Goal: Task Accomplishment & Management: Manage account settings

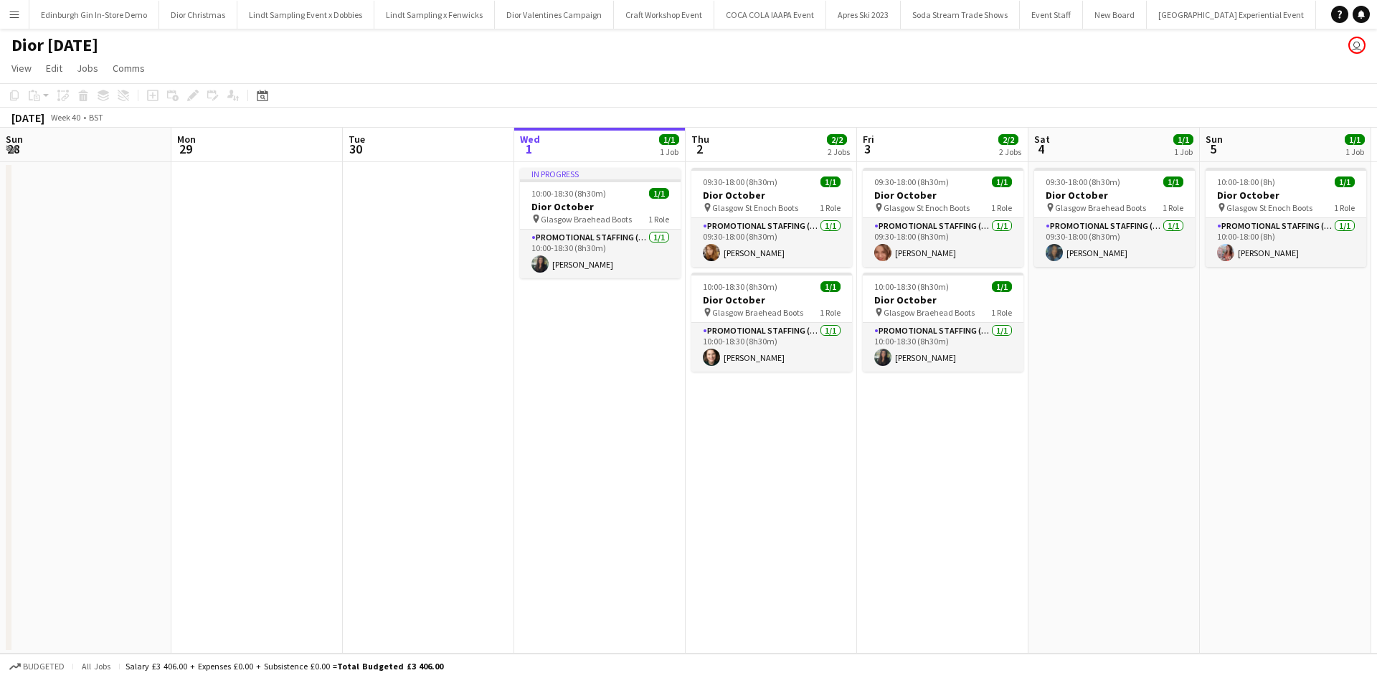
scroll to position [0, 343]
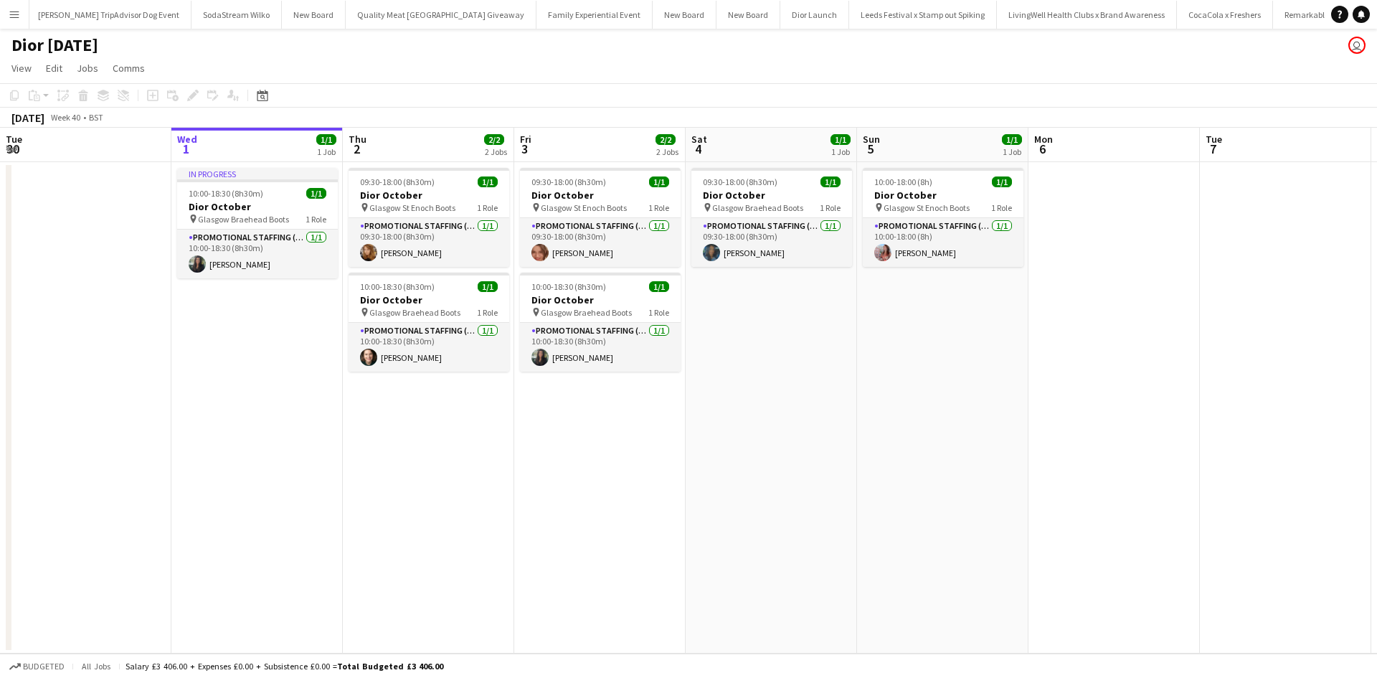
click at [16, 14] on app-icon "Menu" at bounding box center [14, 14] width 11 height 11
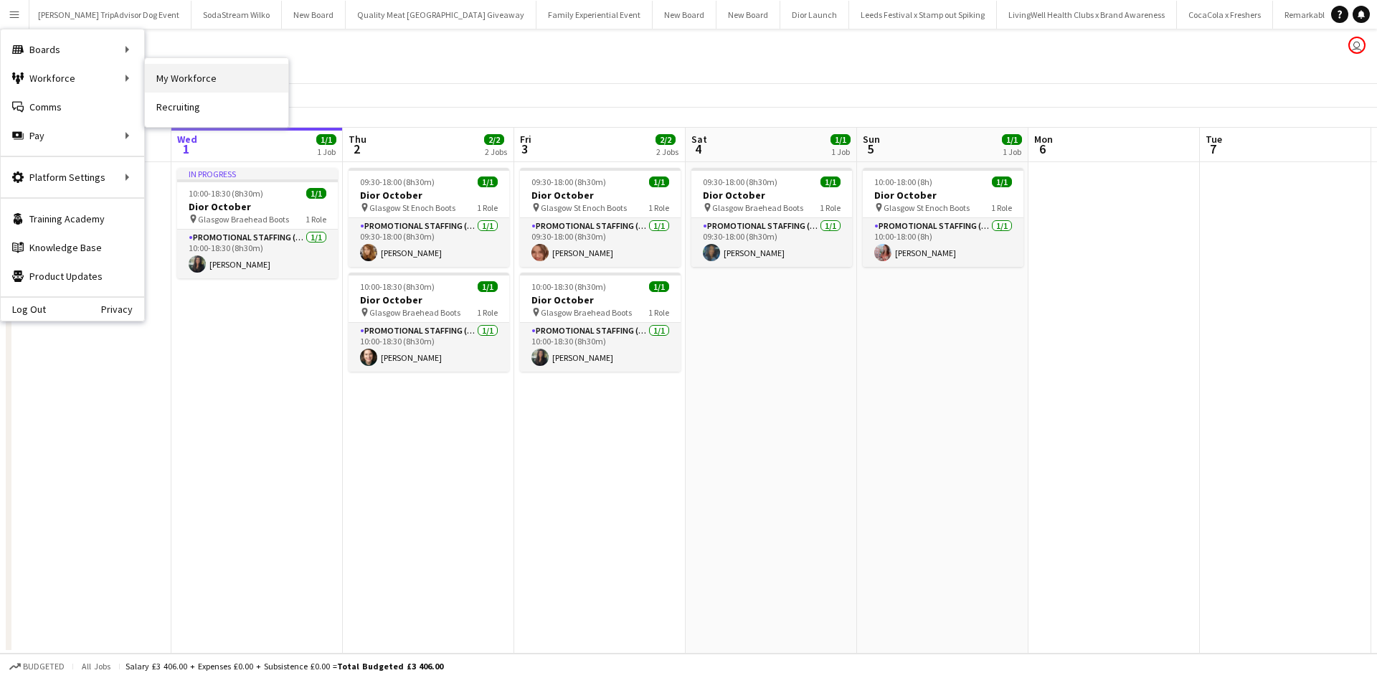
click at [163, 72] on link "My Workforce" at bounding box center [216, 78] width 143 height 29
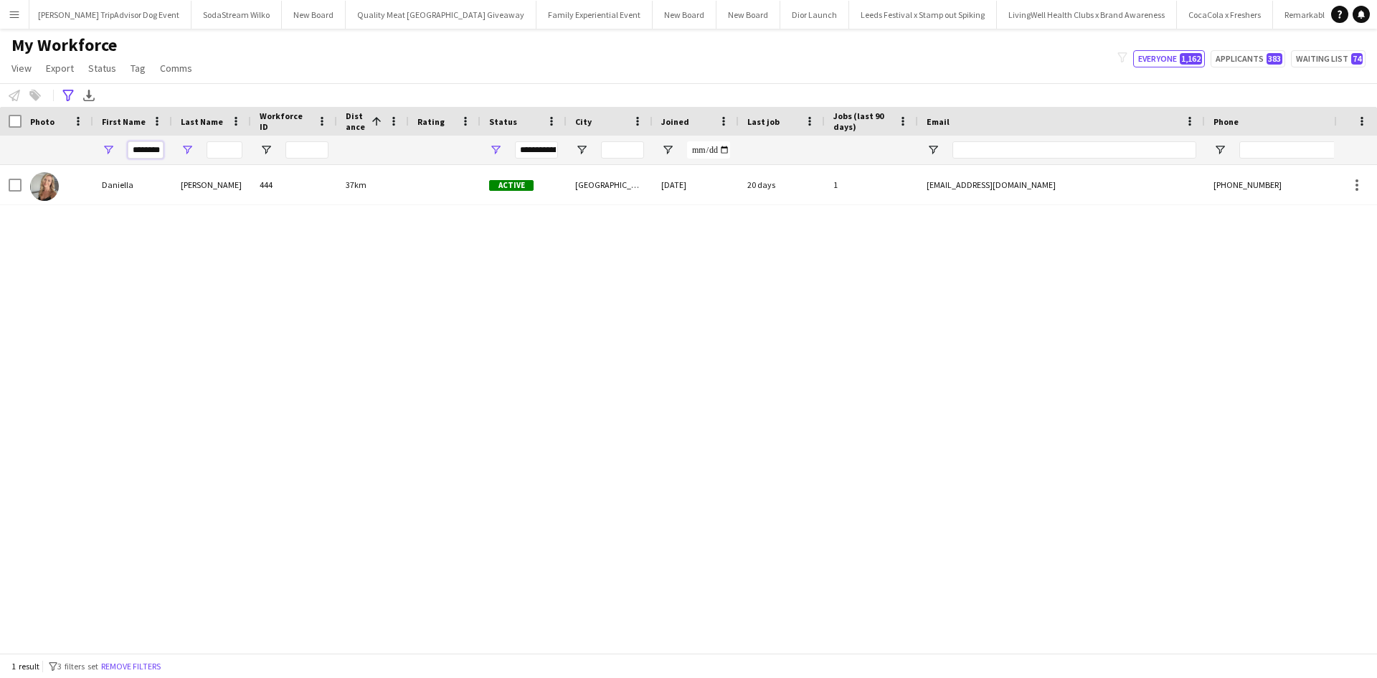
scroll to position [0, 6]
drag, startPoint x: 134, startPoint y: 153, endPoint x: 186, endPoint y: 153, distance: 52.4
click at [186, 153] on div "********" at bounding box center [813, 150] width 1627 height 29
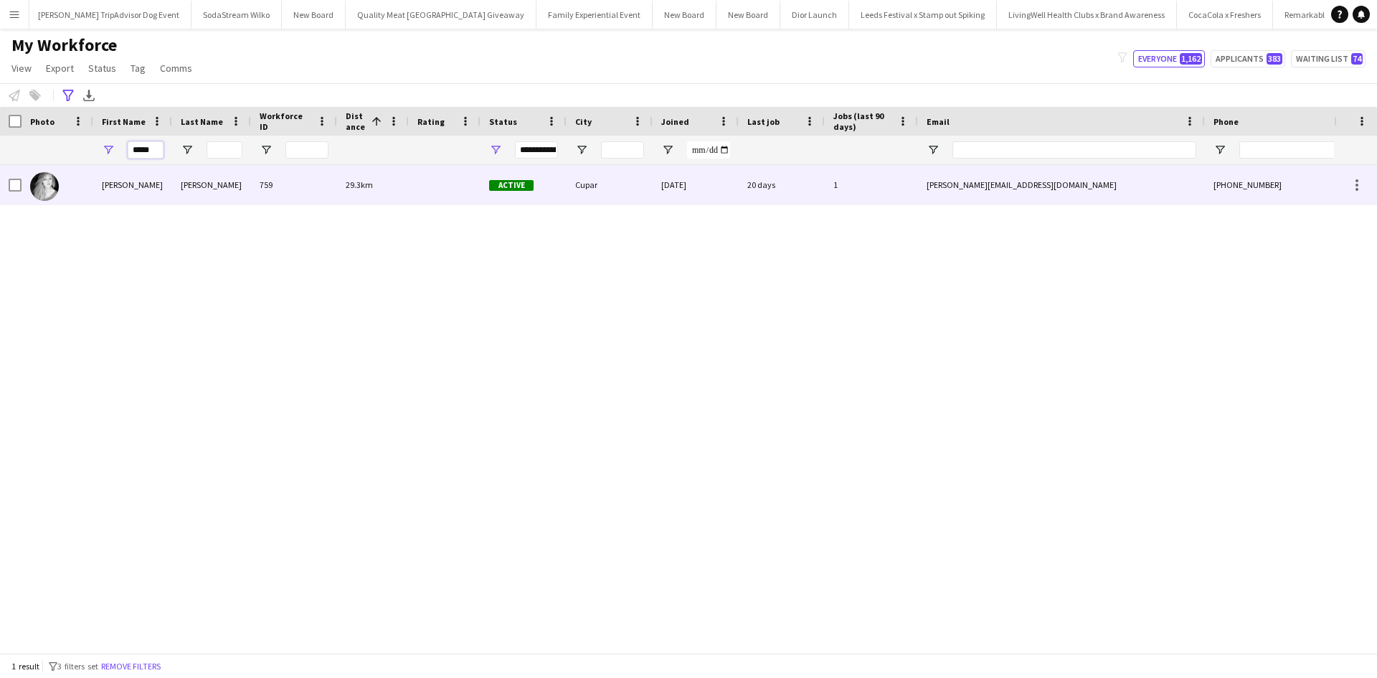
type input "*****"
click at [115, 180] on div "[PERSON_NAME]" at bounding box center [132, 184] width 79 height 39
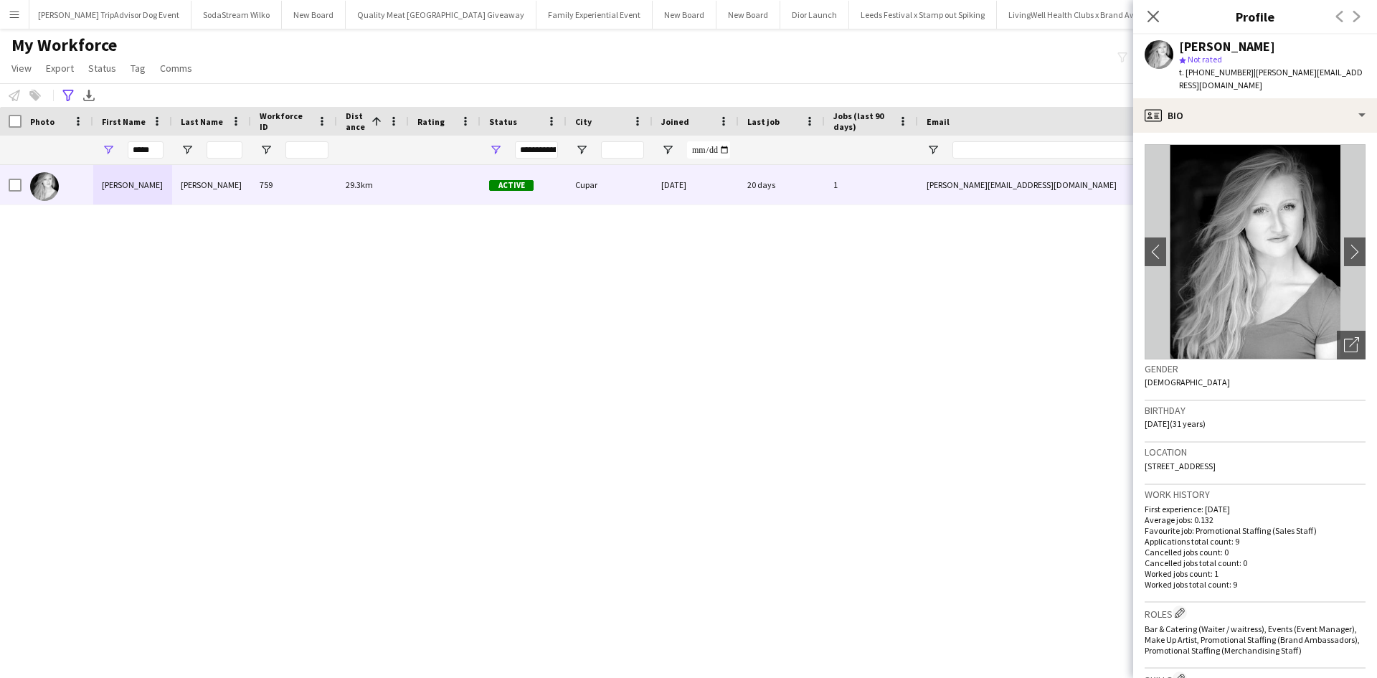
drag, startPoint x: 1245, startPoint y: 455, endPoint x: 1285, endPoint y: 450, distance: 40.4
click at [1285, 450] on div "Location 33, Landale Gardens, Cupar, KY15 4UE" at bounding box center [1255, 464] width 221 height 42
copy span "KY15 4UE"
click at [1146, 19] on icon "Close pop-in" at bounding box center [1153, 16] width 14 height 14
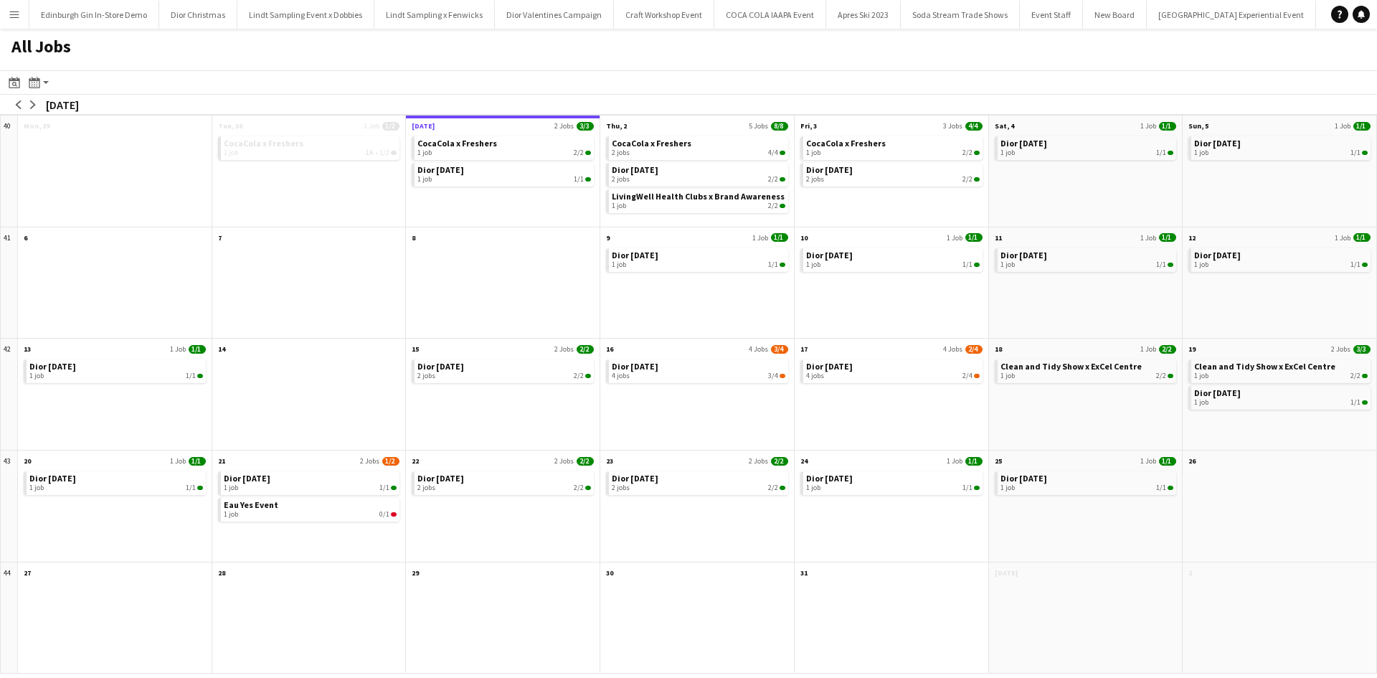
scroll to position [0, 15815]
click at [351, 506] on link "Eau Yes Event 1 job 0/1" at bounding box center [311, 508] width 174 height 21
click at [6, 13] on button "Menu" at bounding box center [14, 14] width 29 height 29
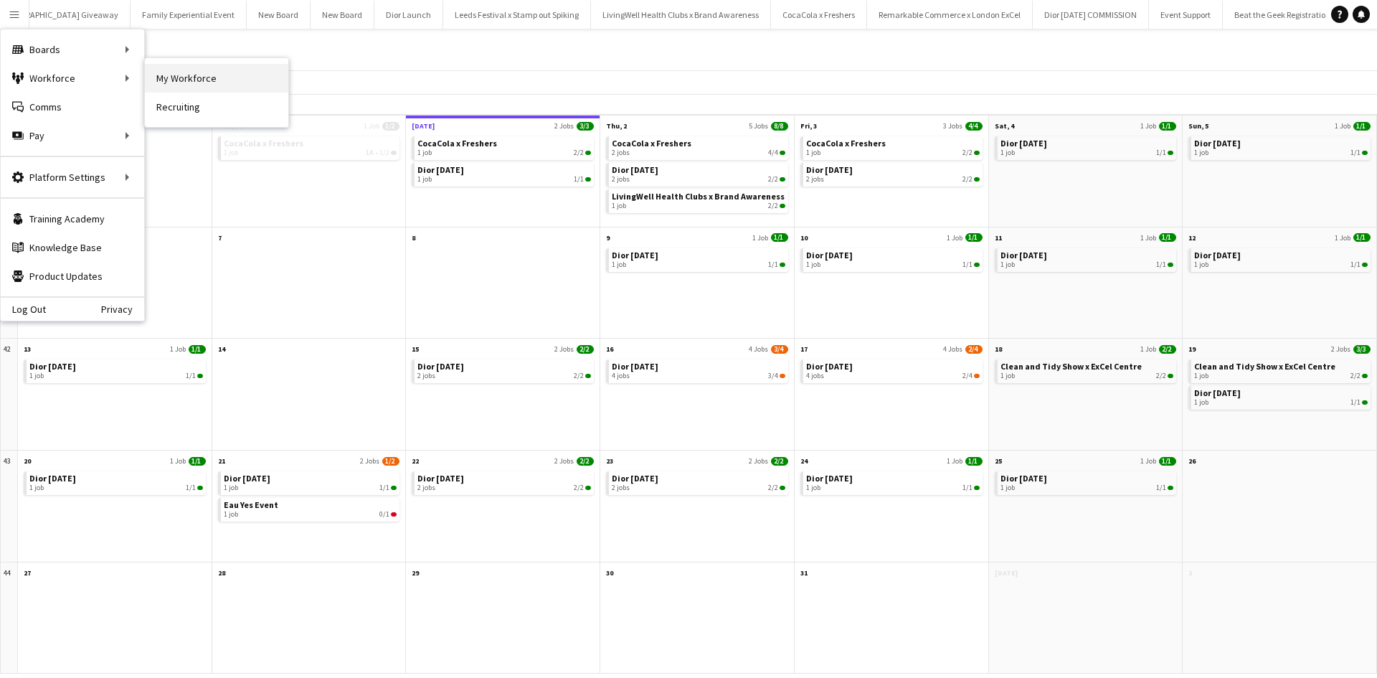
click at [196, 79] on link "My Workforce" at bounding box center [216, 78] width 143 height 29
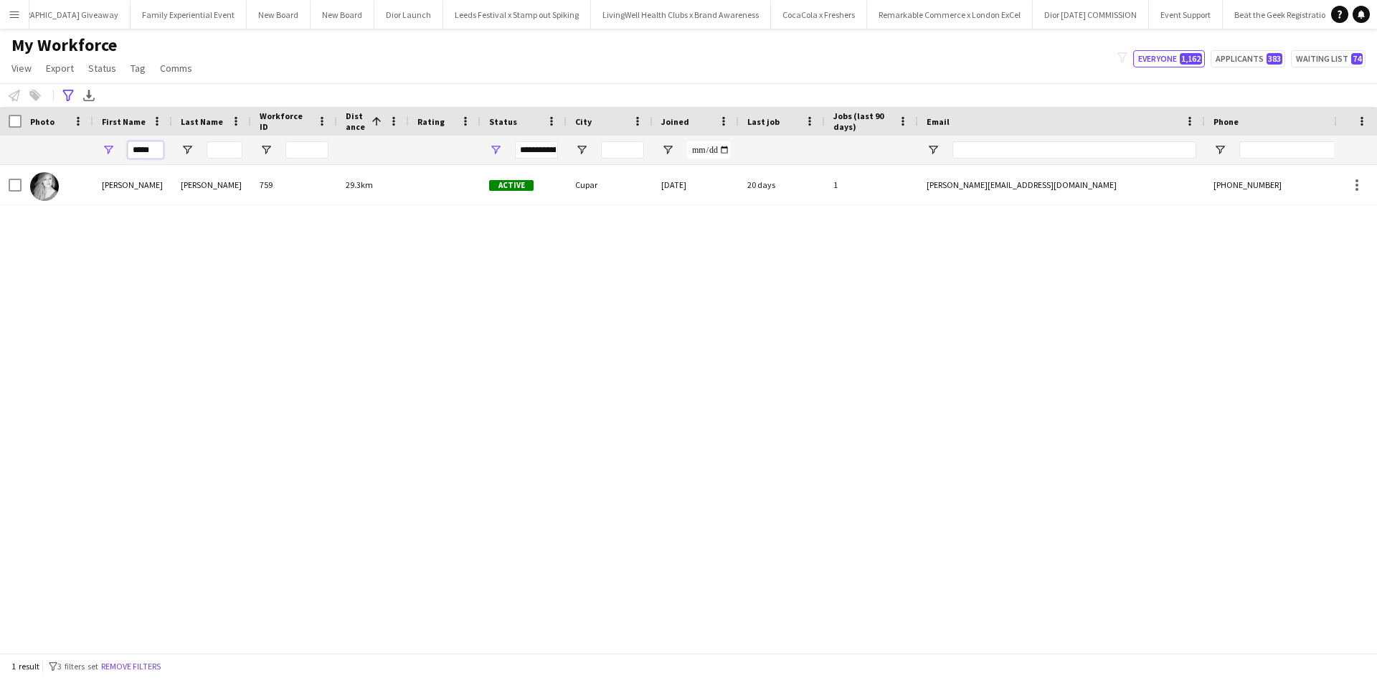
drag, startPoint x: 157, startPoint y: 153, endPoint x: 111, endPoint y: 152, distance: 45.9
click at [111, 152] on div "*****" at bounding box center [132, 150] width 79 height 29
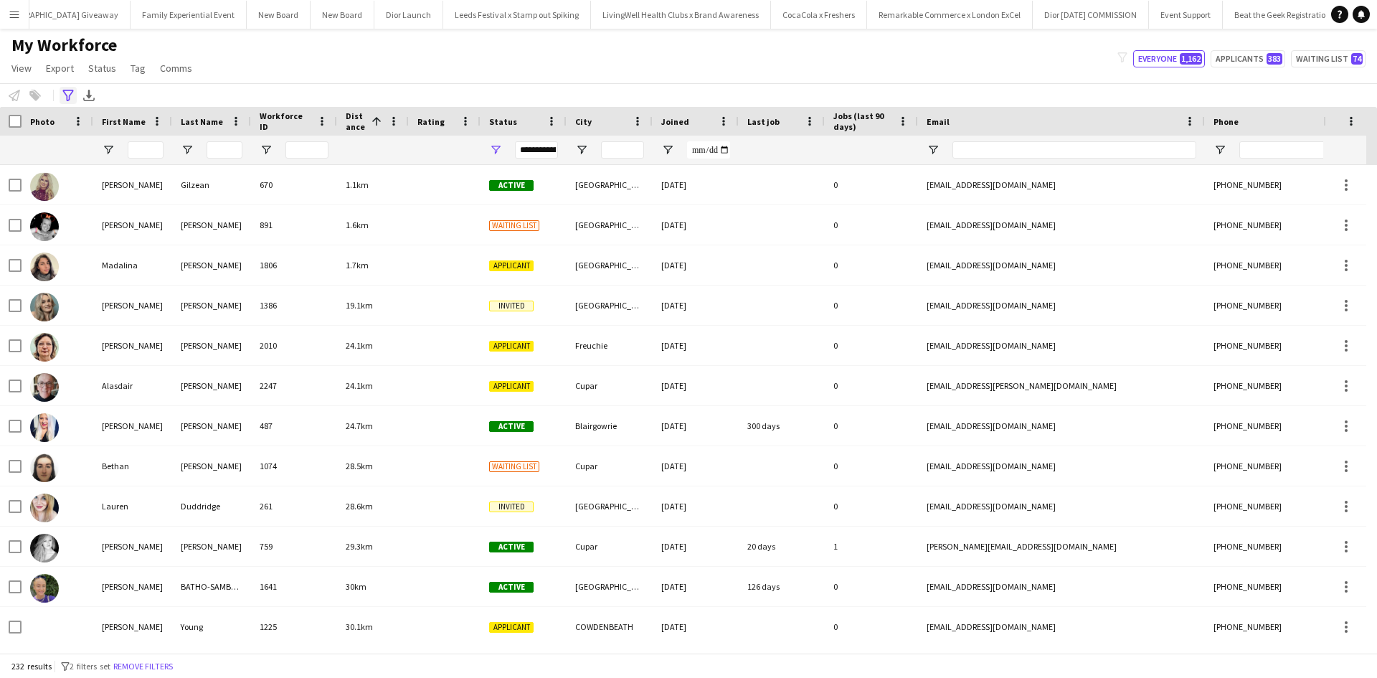
click at [70, 95] on icon at bounding box center [67, 95] width 11 height 11
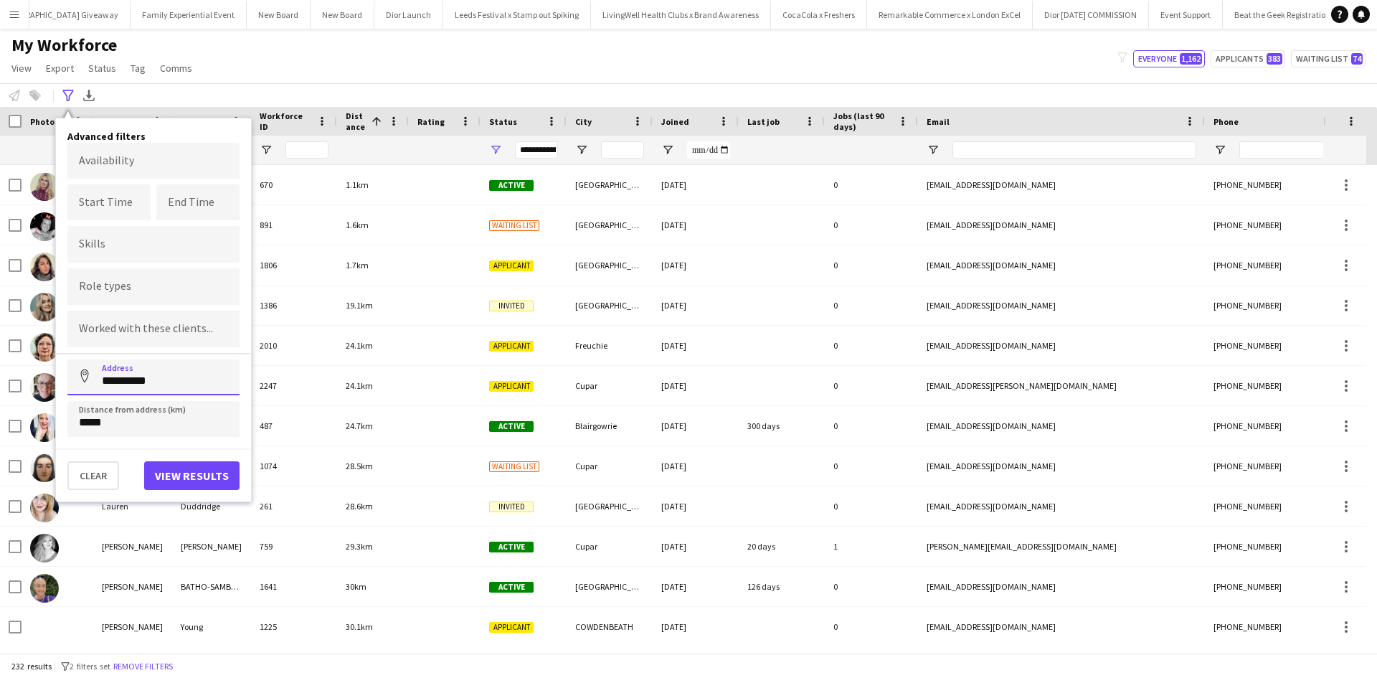
drag, startPoint x: 177, startPoint y: 381, endPoint x: 87, endPoint y: 381, distance: 90.4
click at [87, 381] on input "**********" at bounding box center [153, 377] width 172 height 36
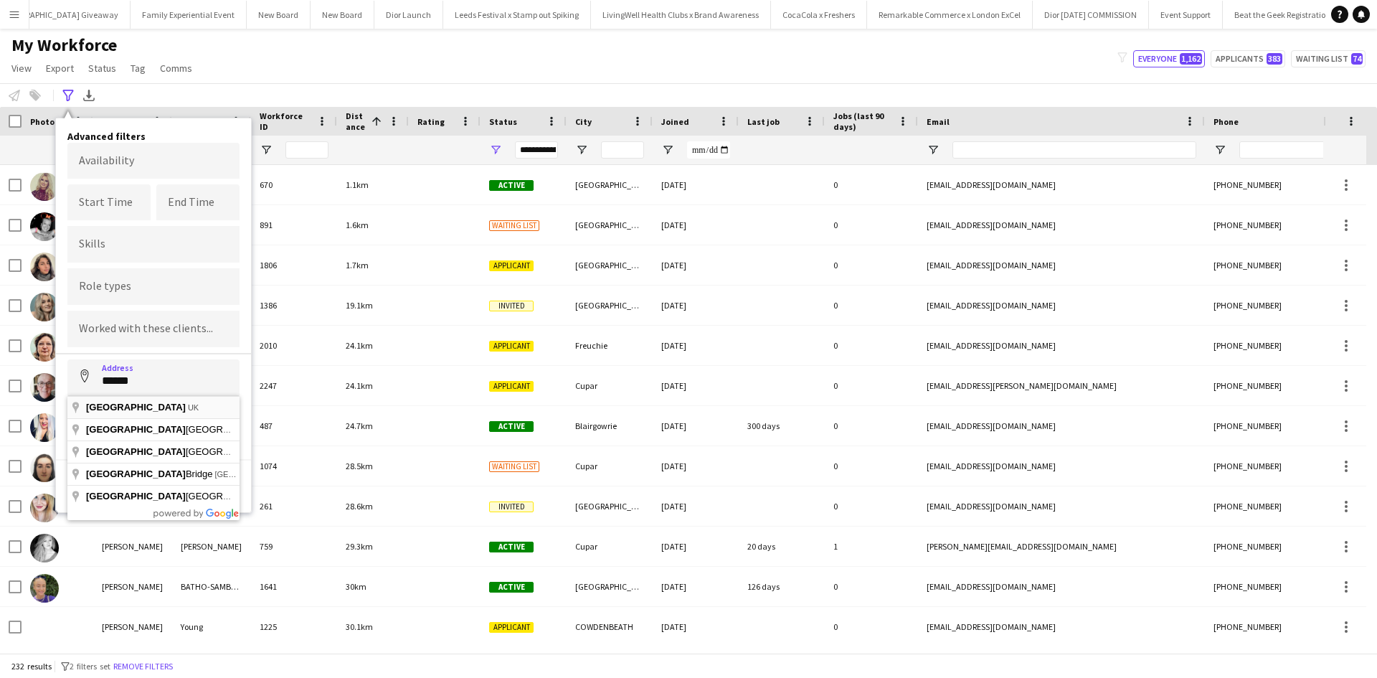
type input "**********"
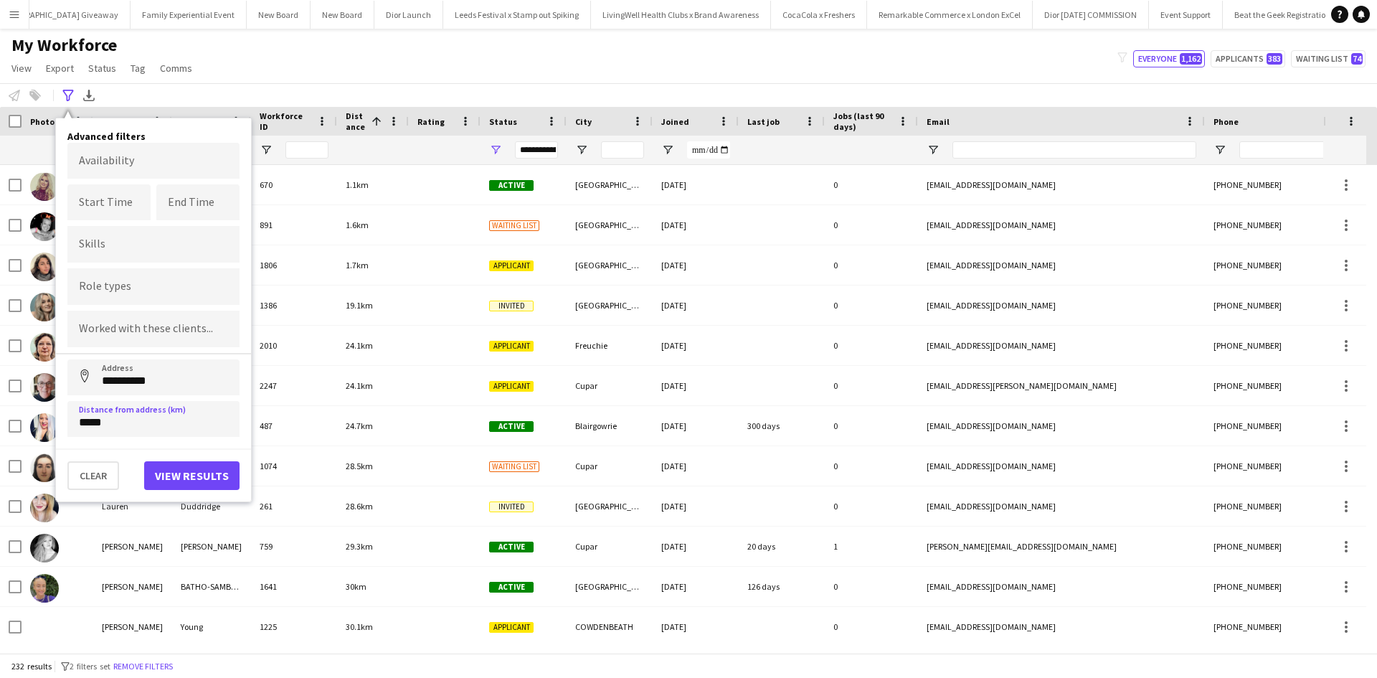
click at [133, 287] on input "Type to search role types..." at bounding box center [153, 286] width 149 height 13
type input "****"
click at [135, 321] on div "Make Up Artist" at bounding box center [153, 326] width 172 height 34
click at [203, 470] on button "View results" at bounding box center [191, 475] width 95 height 29
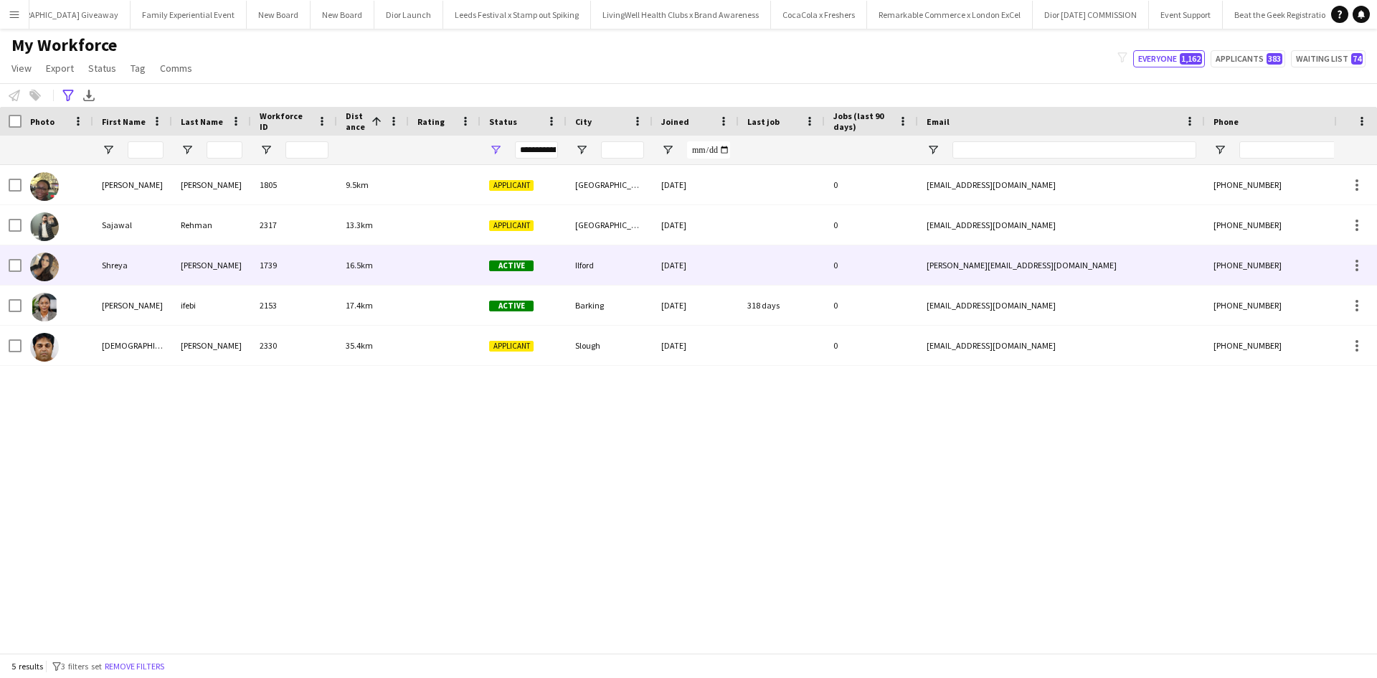
click at [110, 265] on div "Shreya" at bounding box center [132, 264] width 79 height 39
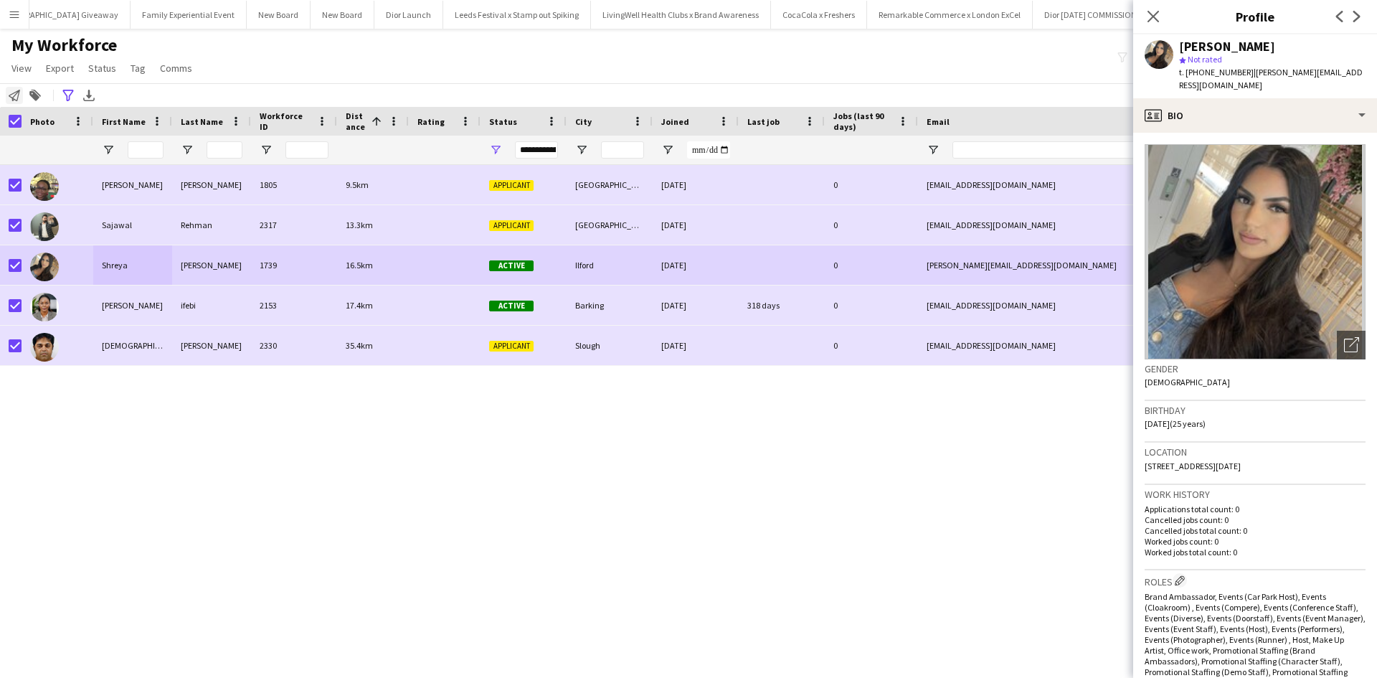
click at [14, 93] on icon "Notify workforce" at bounding box center [14, 95] width 11 height 11
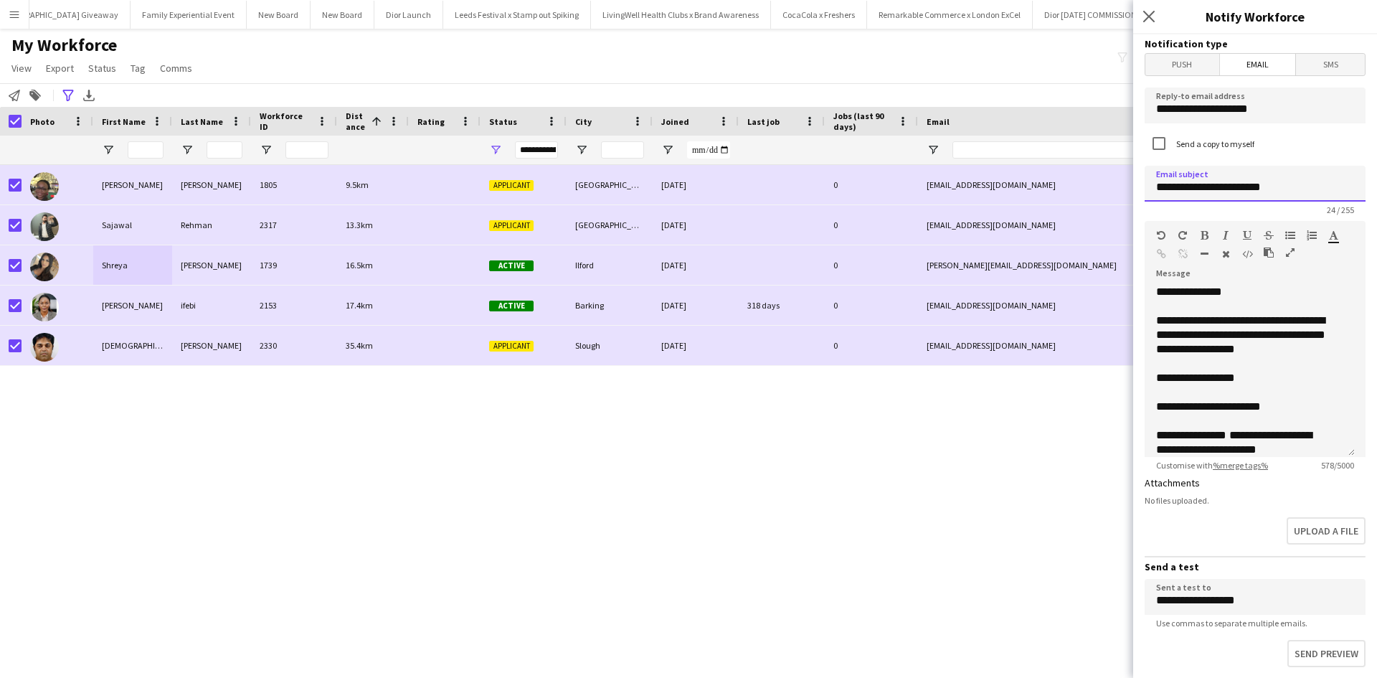
drag, startPoint x: 1282, startPoint y: 183, endPoint x: 1138, endPoint y: 192, distance: 143.8
click at [1138, 192] on form "**********" at bounding box center [1255, 463] width 244 height 859
type input "**********"
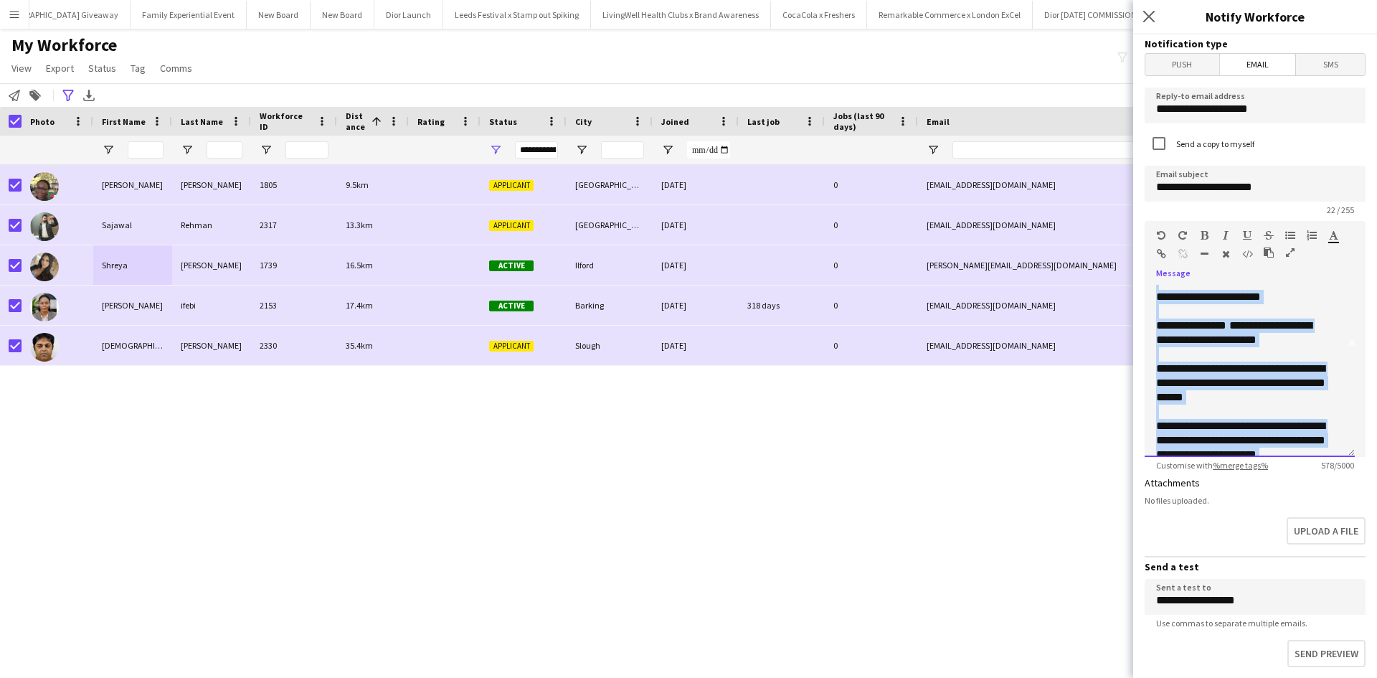
scroll to position [313, 0]
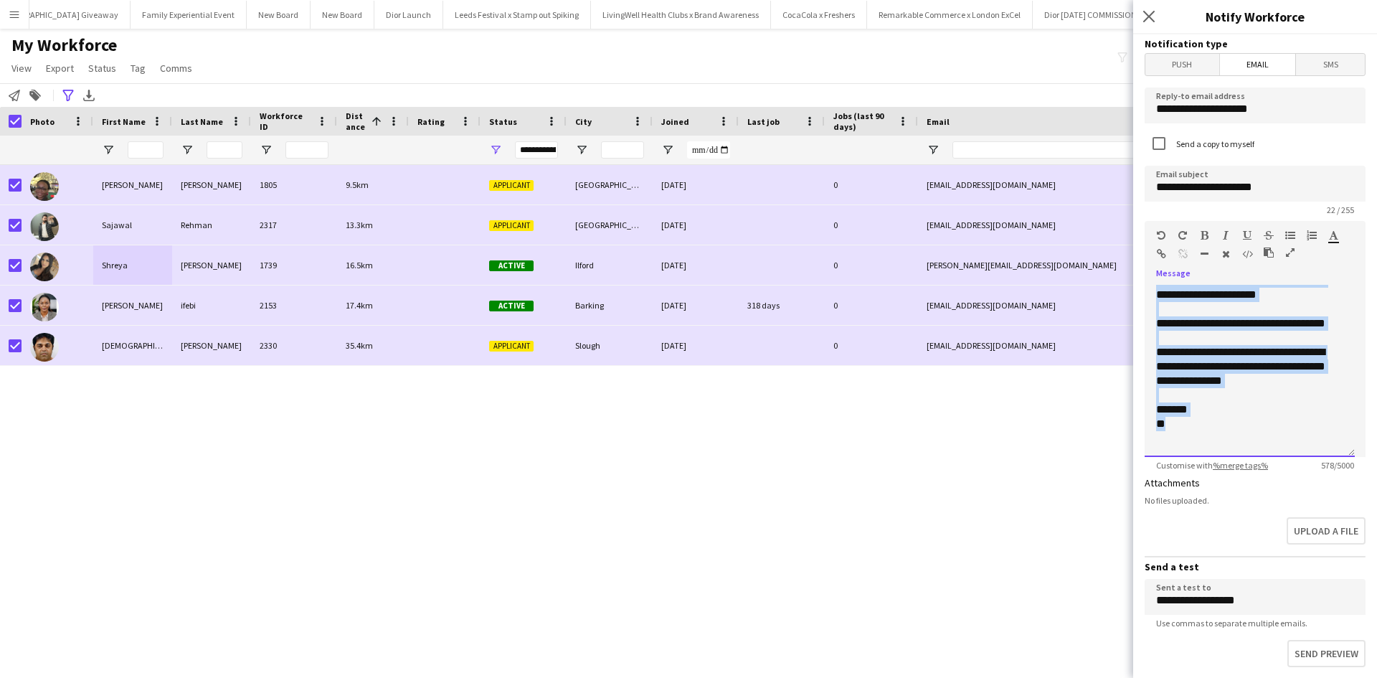
drag, startPoint x: 1245, startPoint y: 321, endPoint x: 1290, endPoint y: 458, distance: 144.0
click at [1290, 458] on app-form-group "**********" at bounding box center [1255, 346] width 221 height 250
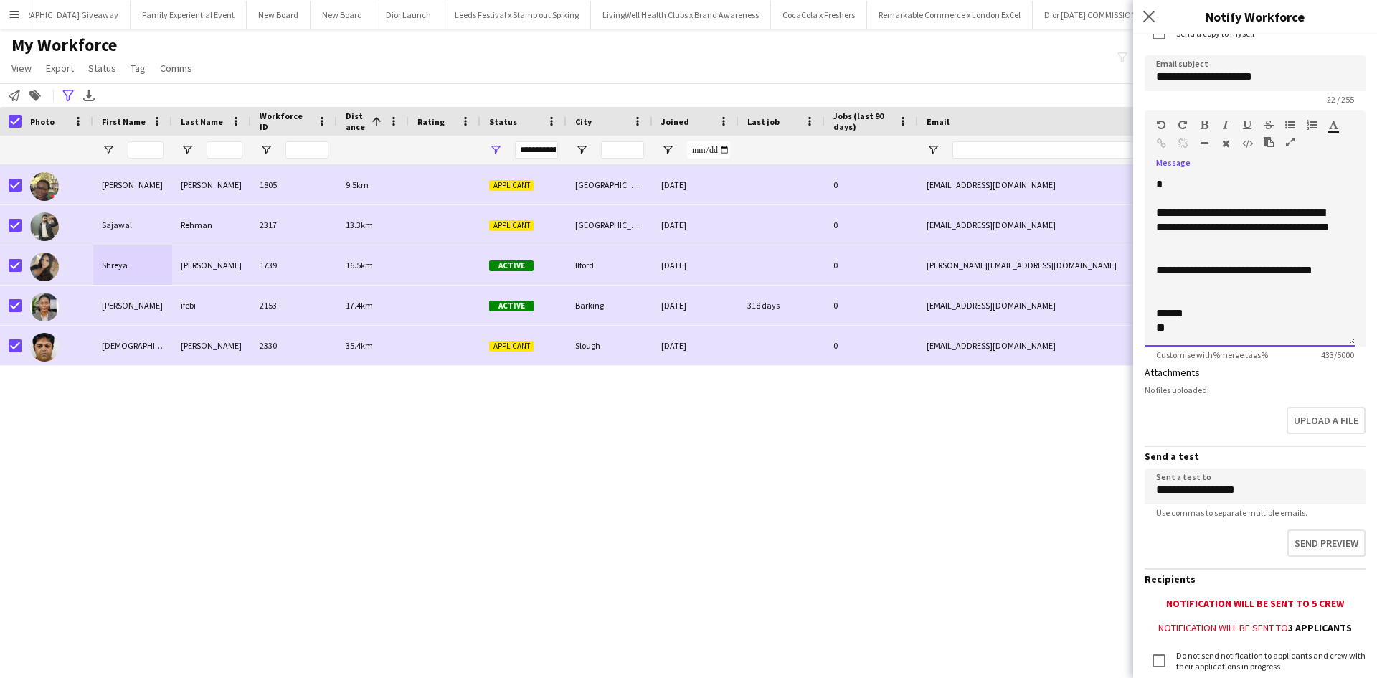
scroll to position [215, 0]
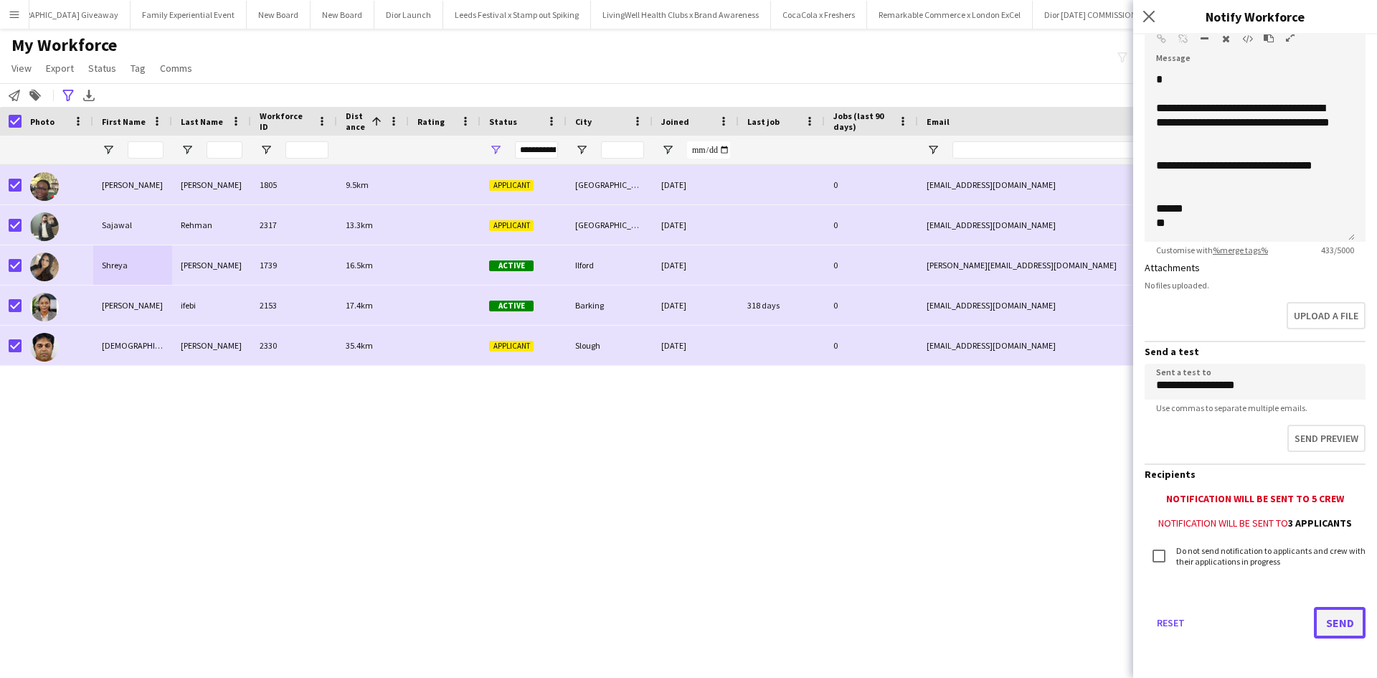
click at [1334, 613] on button "Send" at bounding box center [1340, 623] width 52 height 32
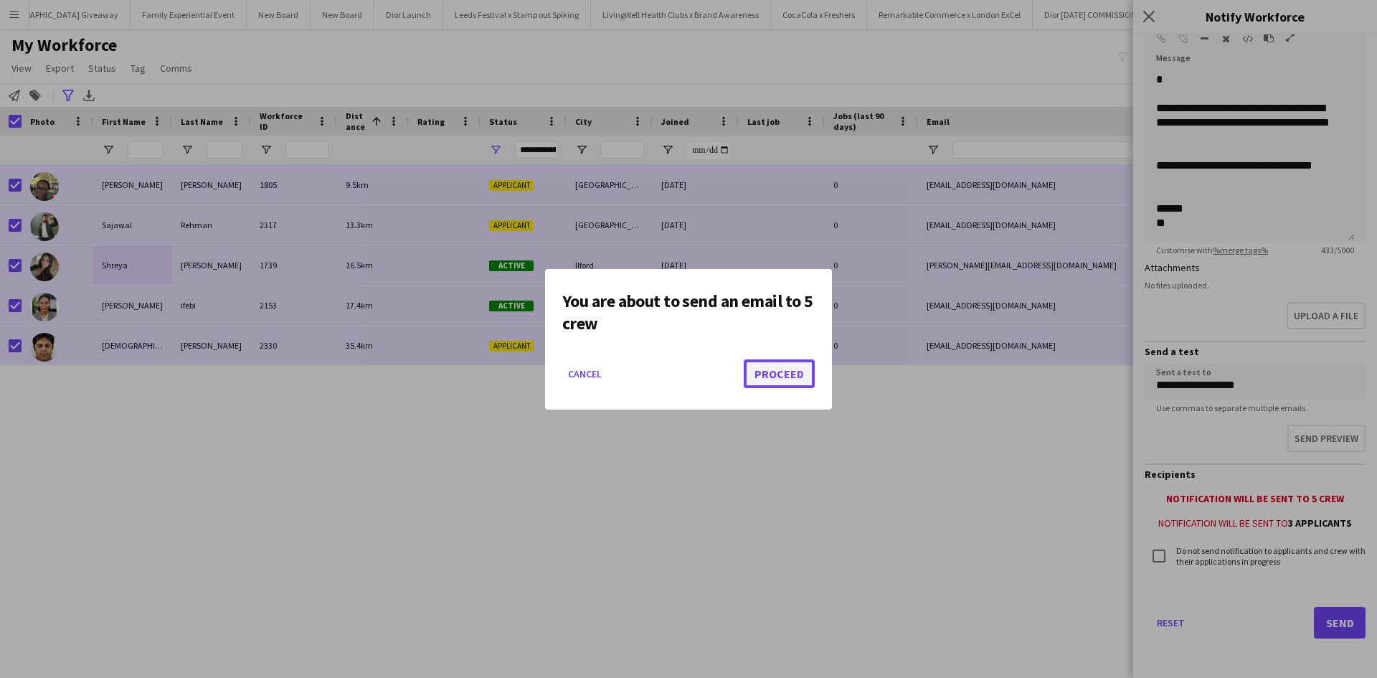
click at [769, 367] on button "Proceed" at bounding box center [779, 373] width 71 height 29
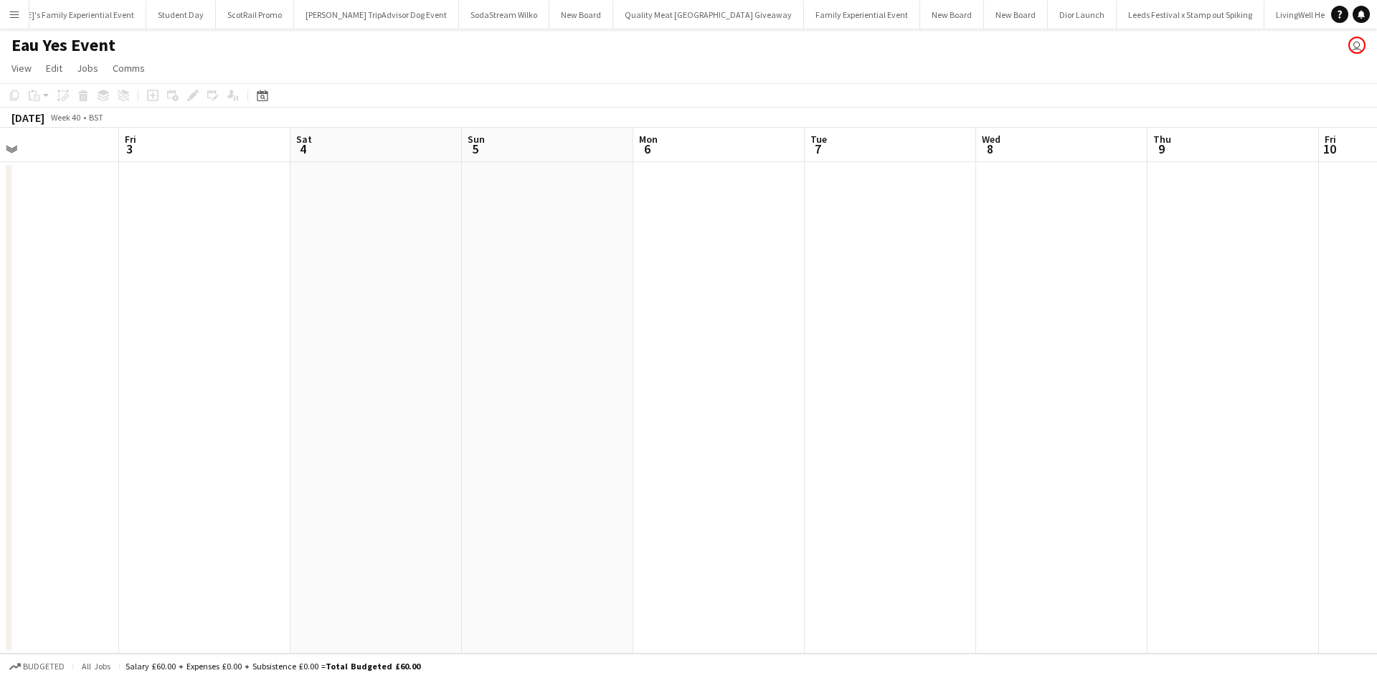
scroll to position [0, 724]
drag, startPoint x: 0, startPoint y: 0, endPoint x: 280, endPoint y: 268, distance: 387.1
click at [341, 280] on app-calendar-viewport "Tue 30 Wed 1 Thu 2 Fri 3 Sat 4 Sun 5 Mon 6 Tue 7 Wed 8 Thu 9 Fri 10 Sat 11 Sun …" at bounding box center [688, 391] width 1377 height 526
drag, startPoint x: 922, startPoint y: 353, endPoint x: 192, endPoint y: 265, distance: 735.4
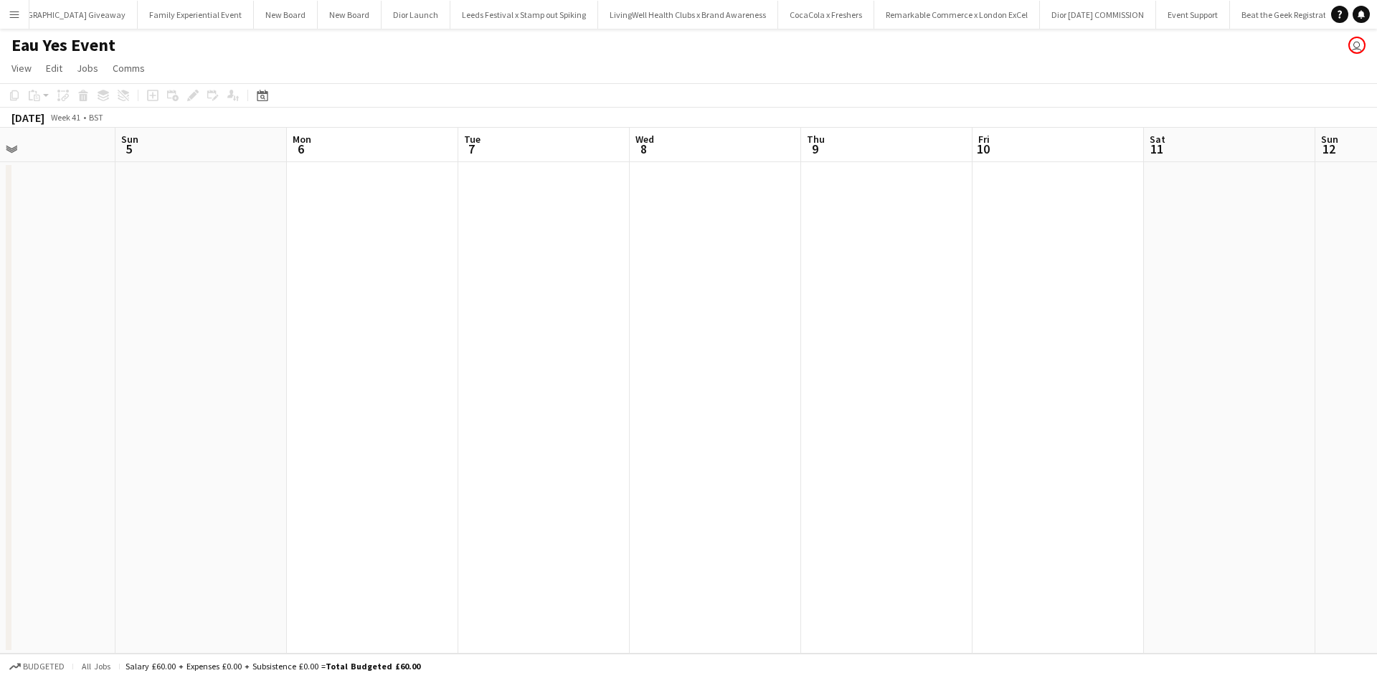
click at [192, 265] on app-calendar-viewport "Thu 2 Fri 3 Sat 4 Sun 5 Mon 6 Tue 7 Wed 8 Thu 9 Fri 10 Sat 11 Sun 12 Mon 13 Tue…" at bounding box center [688, 391] width 1377 height 526
drag, startPoint x: 303, startPoint y: 288, endPoint x: 240, endPoint y: 279, distance: 64.4
click at [237, 278] on app-calendar-viewport "Sun 5 Mon 6 Tue 7 Wed 8 Thu 9 Fri 10 Sat 11 Sun 12 Mon 13 Tue 14 Wed 15 Thu 16 …" at bounding box center [688, 391] width 1377 height 526
drag, startPoint x: 246, startPoint y: 306, endPoint x: 185, endPoint y: 296, distance: 61.8
click at [208, 300] on app-calendar-viewport "Thu 9 Fri 10 Sat 11 Sun 12 Mon 13 Tue 14 Wed 15 Thu 16 Fri 17 Sat 18 Sun 19 Mon…" at bounding box center [688, 391] width 1377 height 526
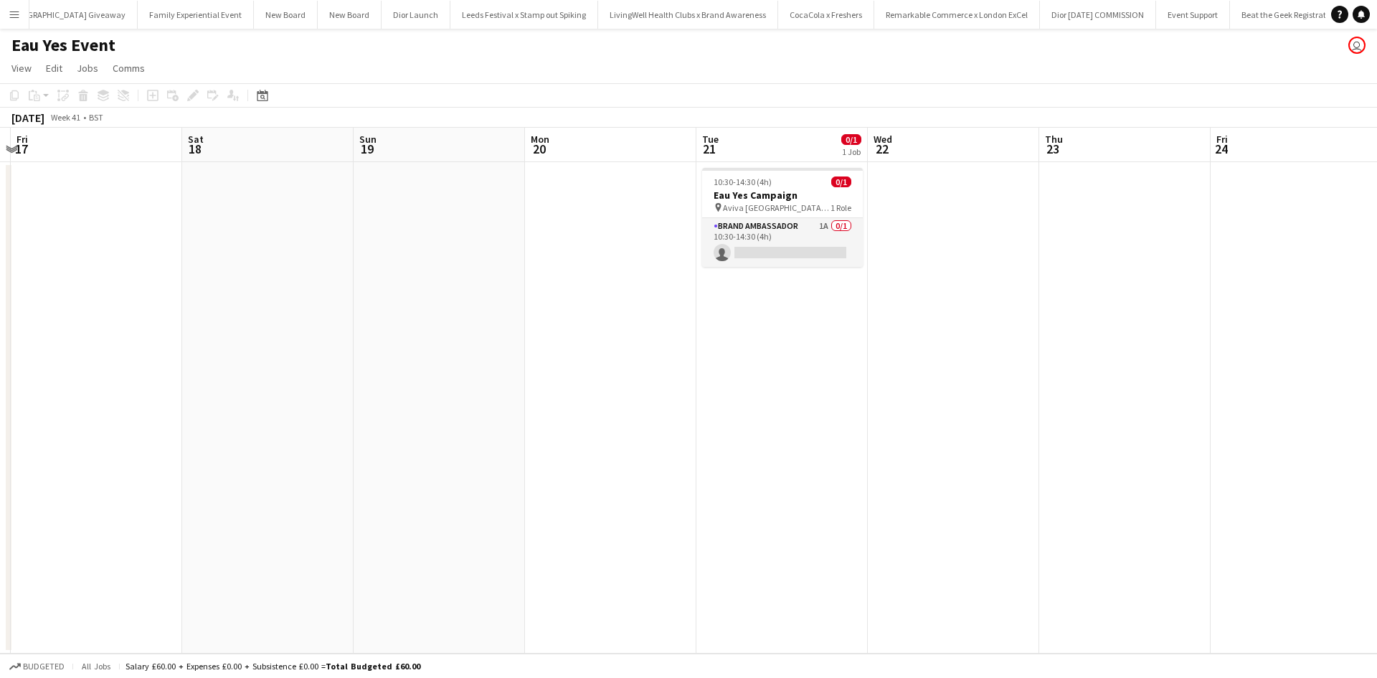
drag, startPoint x: 403, startPoint y: 335, endPoint x: 82, endPoint y: 283, distance: 324.9
click at [93, 285] on app-calendar-viewport "Mon 13 Tue 14 Wed 15 Thu 16 Fri 17 Sat 18 Sun 19 Mon 20 Tue 21 0/1 1 Job Wed 22…" at bounding box center [688, 391] width 1377 height 526
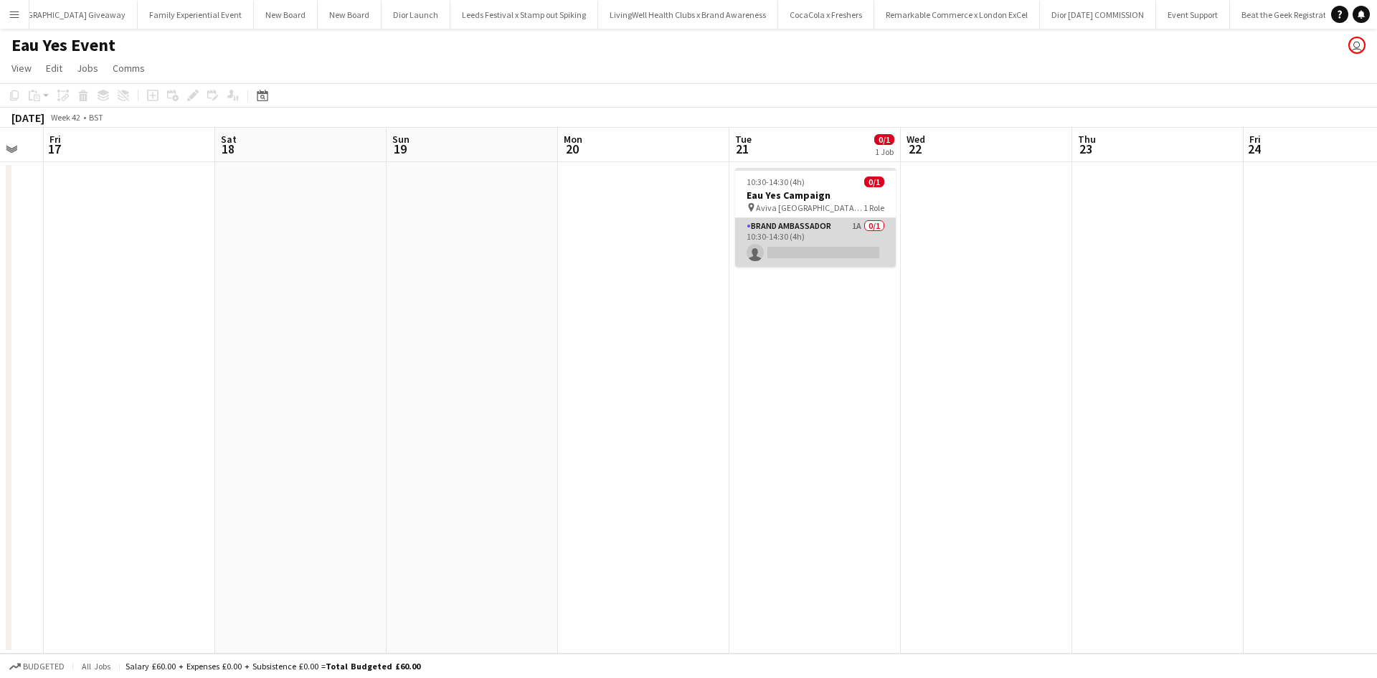
click at [799, 252] on app-card-role "Brand Ambassador 1A 0/1 10:30-14:30 (4h) single-neutral-actions" at bounding box center [815, 242] width 161 height 49
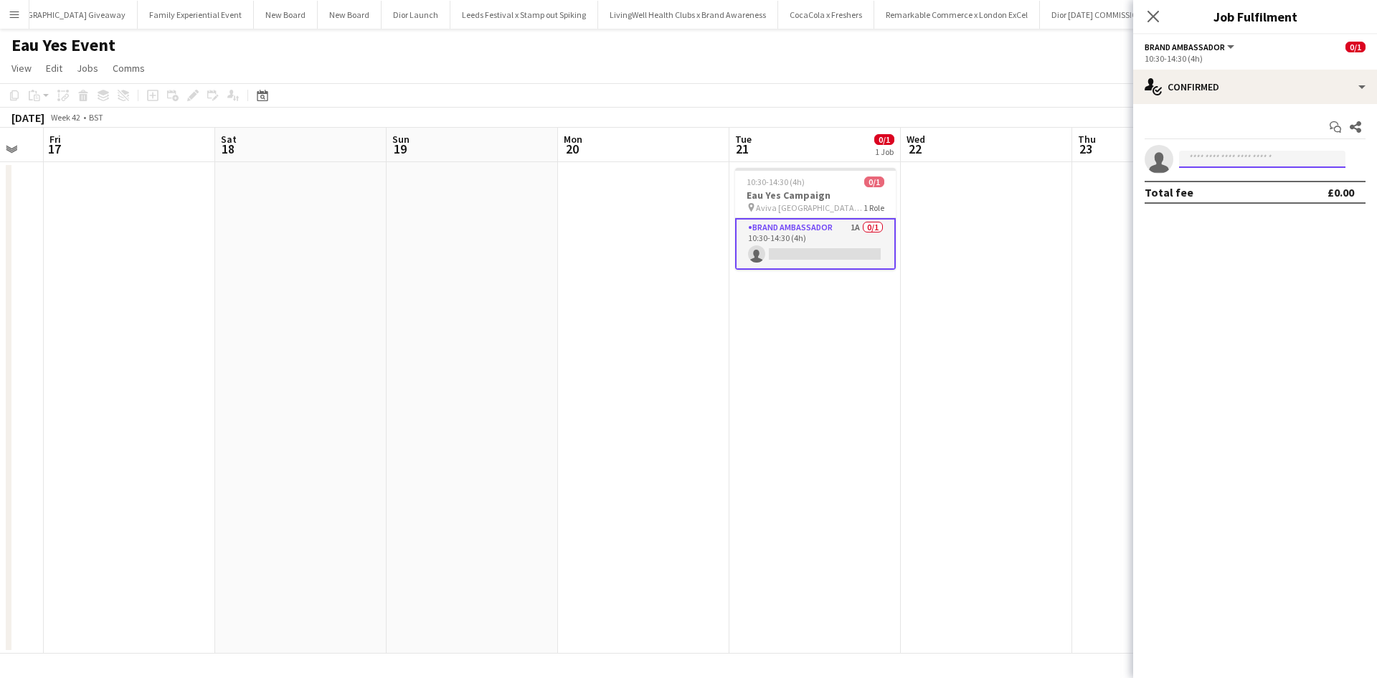
click at [1325, 165] on input at bounding box center [1262, 159] width 166 height 17
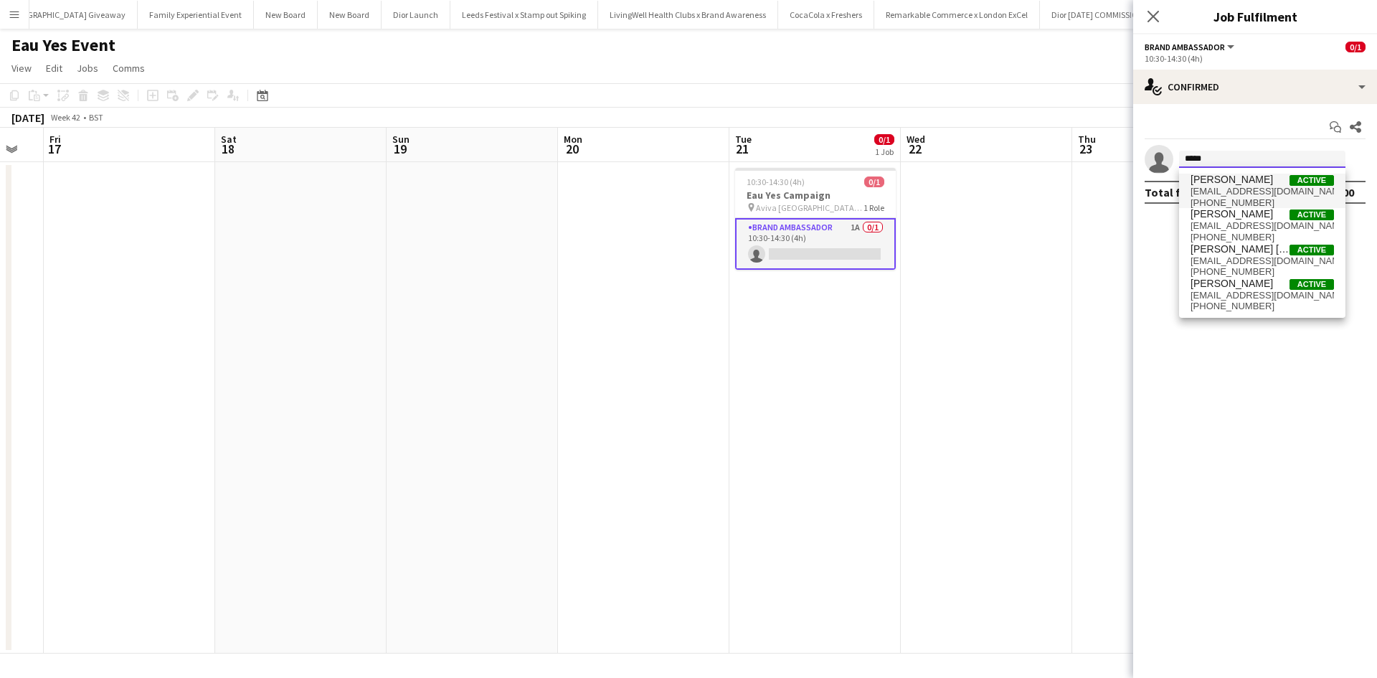
type input "*****"
click at [1245, 191] on span "daniellabarnes@hotmail.co.uk" at bounding box center [1262, 191] width 143 height 11
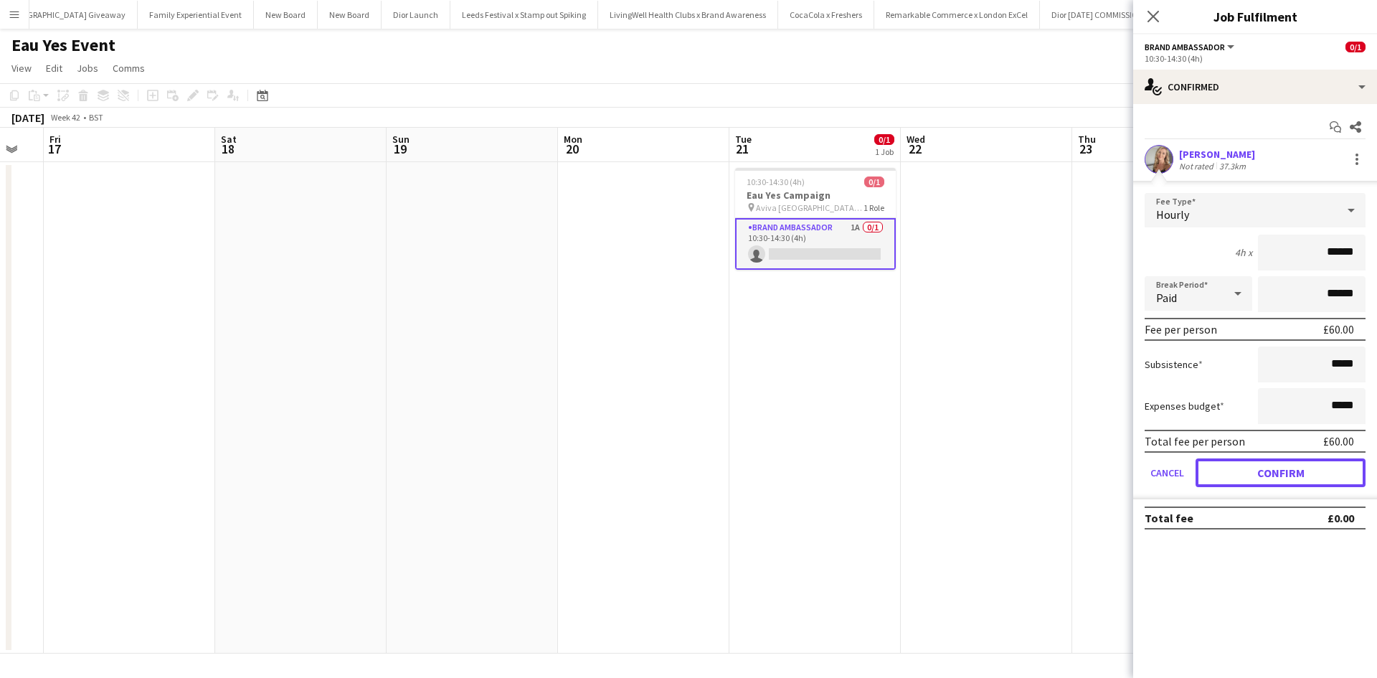
click at [1309, 471] on button "Confirm" at bounding box center [1281, 472] width 170 height 29
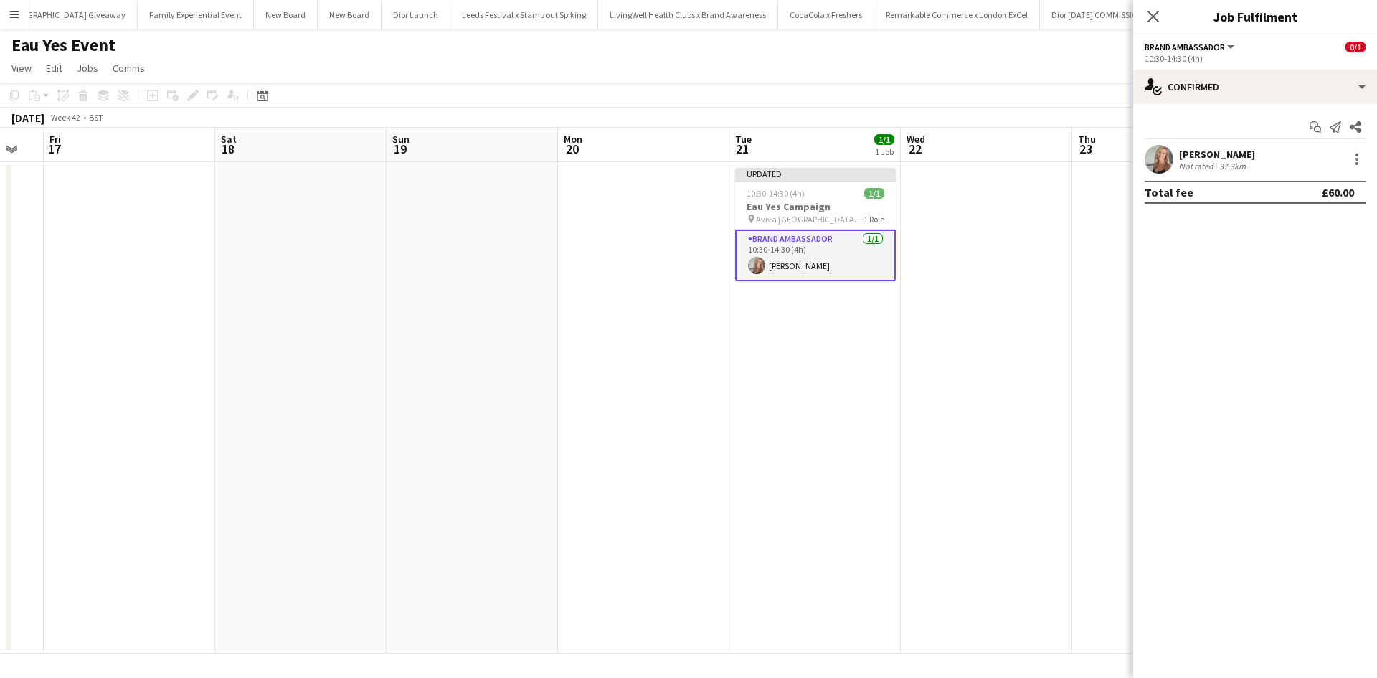
click at [1040, 452] on app-date-cell at bounding box center [986, 407] width 171 height 491
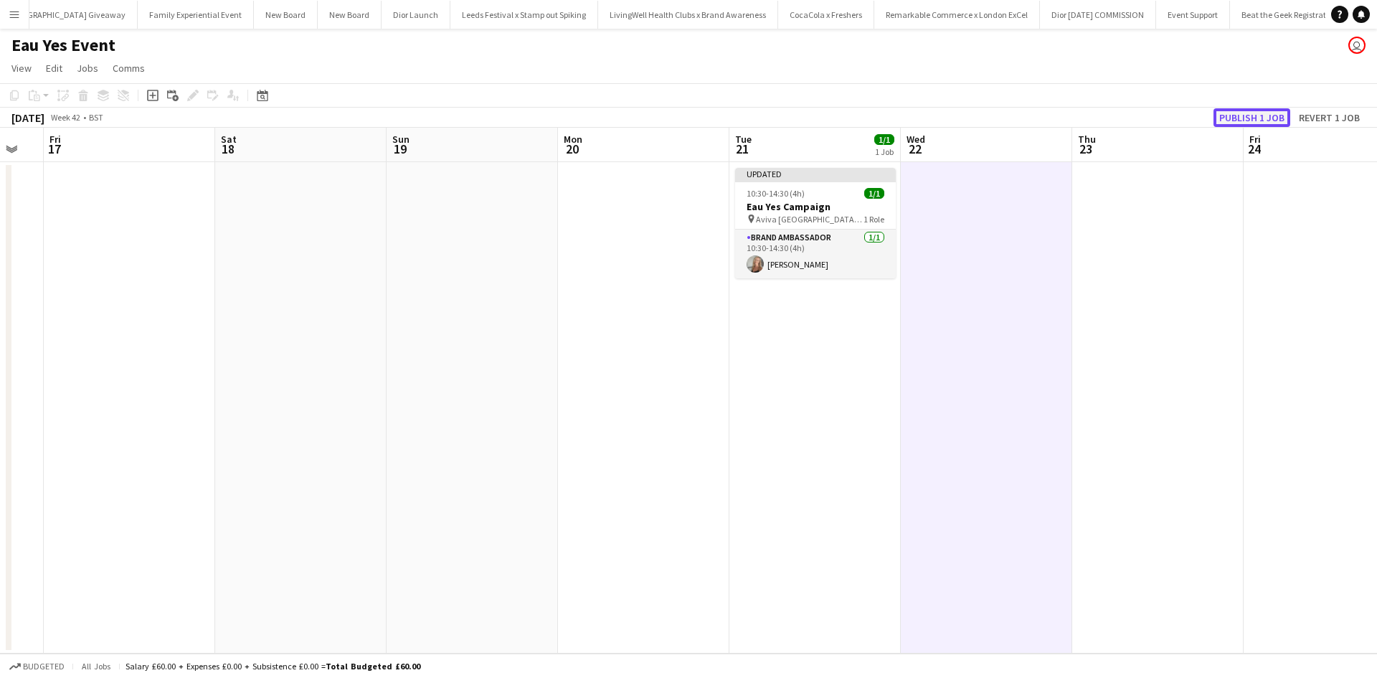
click at [1250, 116] on button "Publish 1 job" at bounding box center [1252, 117] width 77 height 19
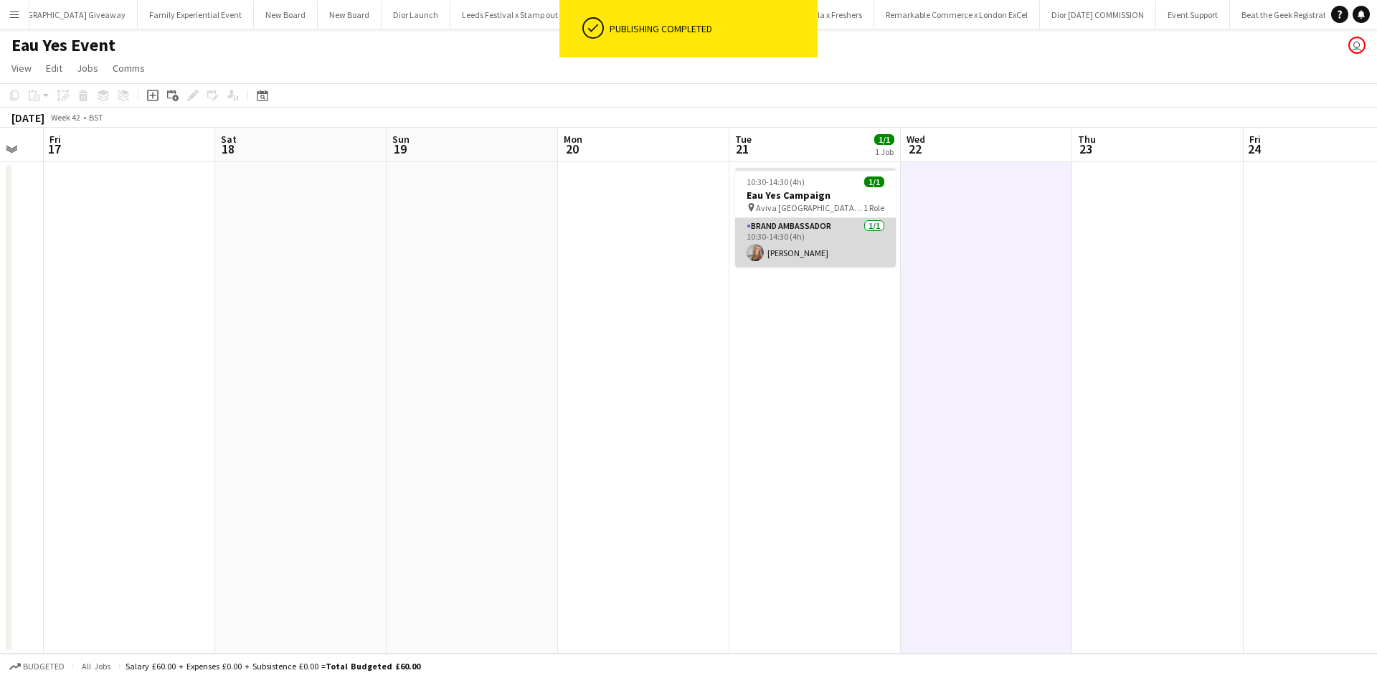
click at [798, 250] on app-card-role "Brand Ambassador 1/1 10:30-14:30 (4h) Daniella Barnes" at bounding box center [815, 242] width 161 height 49
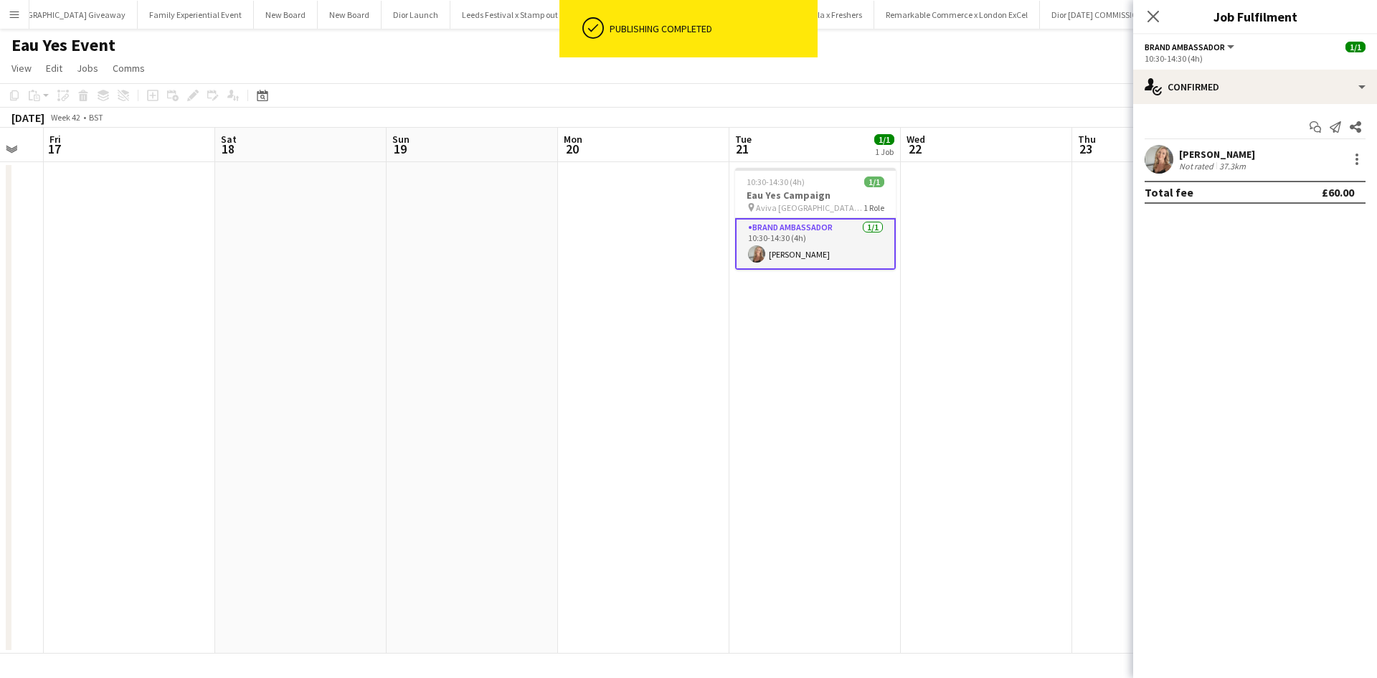
click at [1215, 154] on div "Daniella Barnes" at bounding box center [1217, 154] width 76 height 13
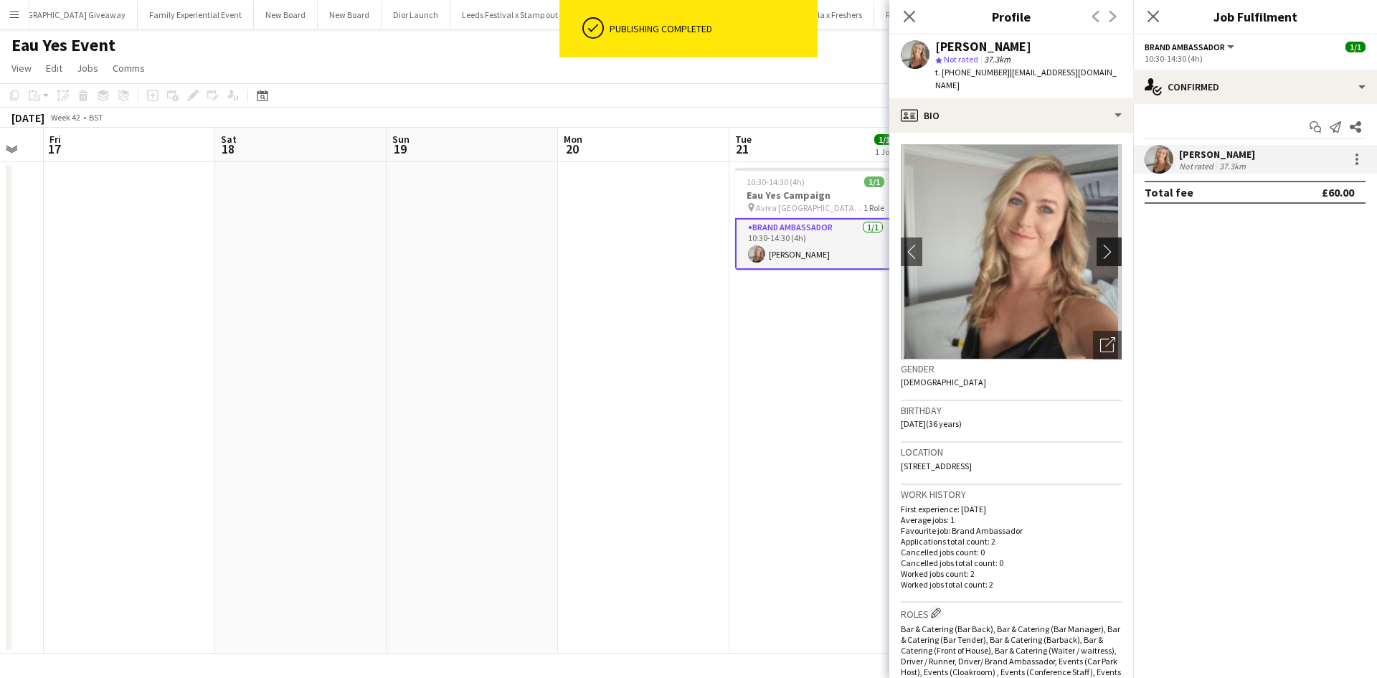
click at [1100, 244] on app-icon "chevron-right" at bounding box center [1111, 251] width 22 height 15
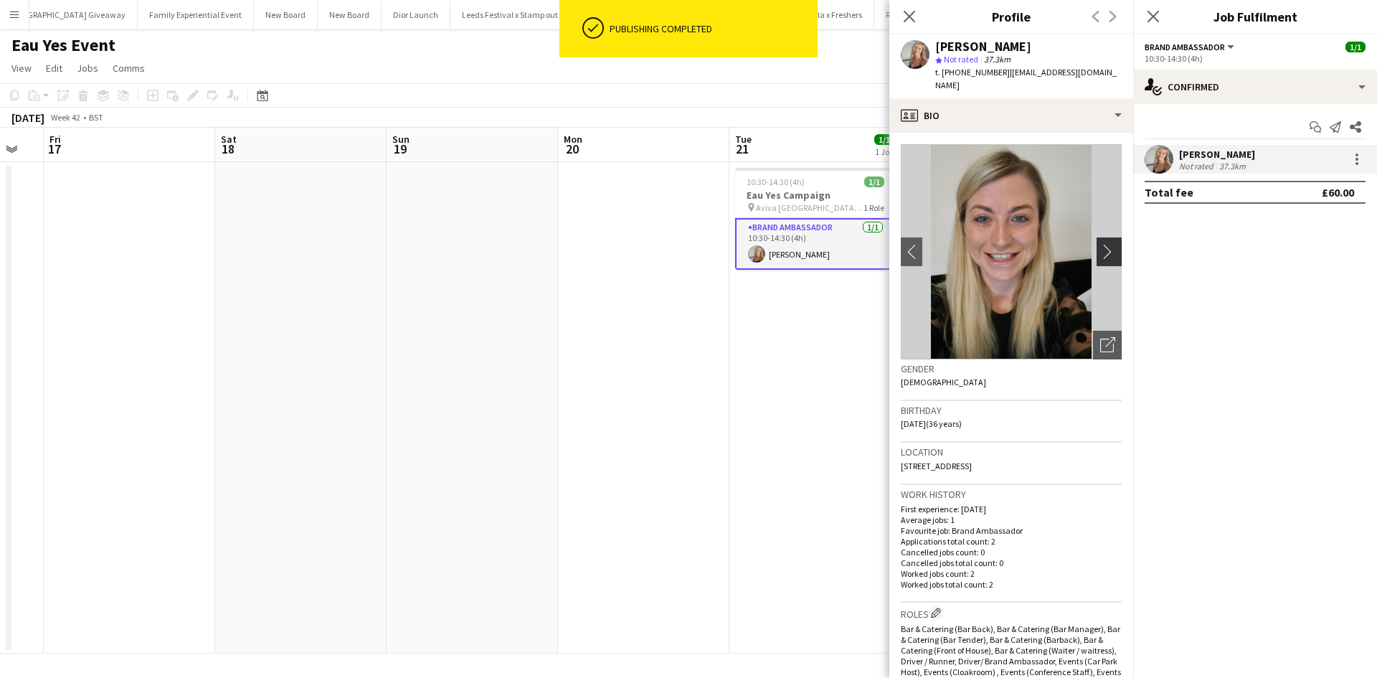
click at [1100, 244] on app-icon "chevron-right" at bounding box center [1111, 251] width 22 height 15
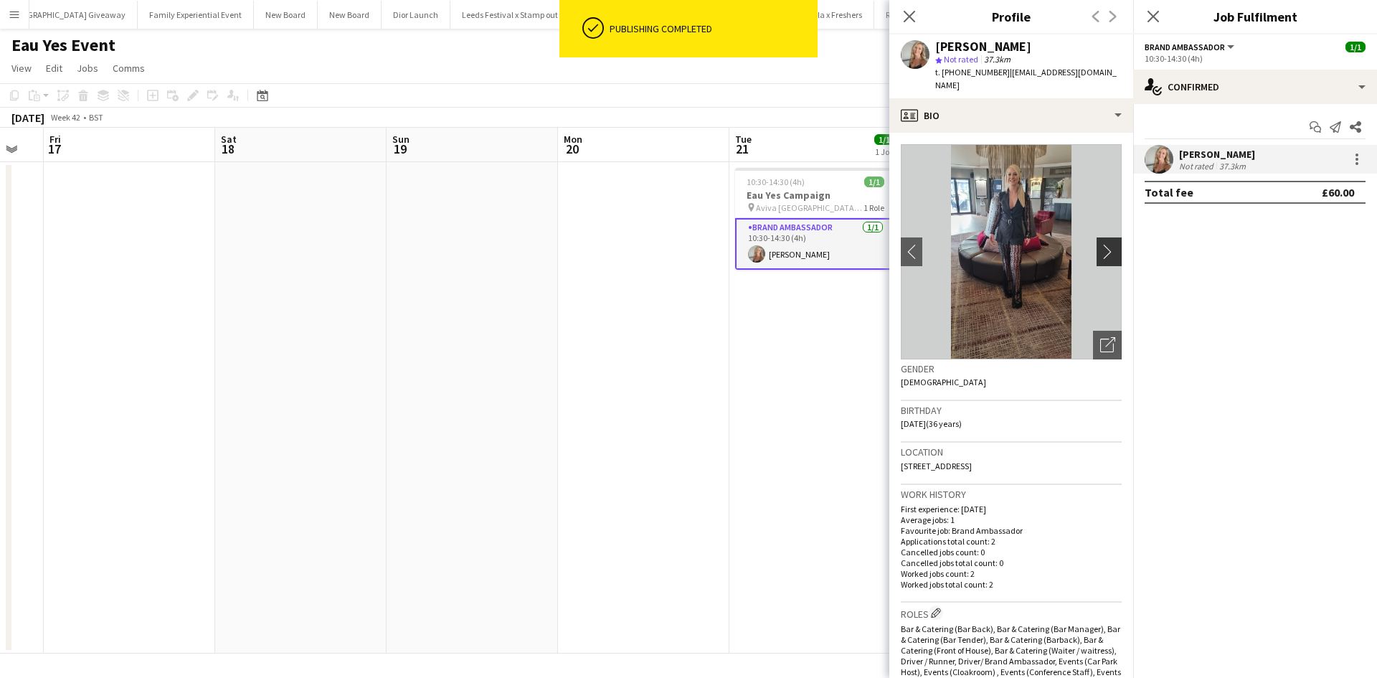
click at [1100, 244] on app-icon "chevron-right" at bounding box center [1111, 251] width 22 height 15
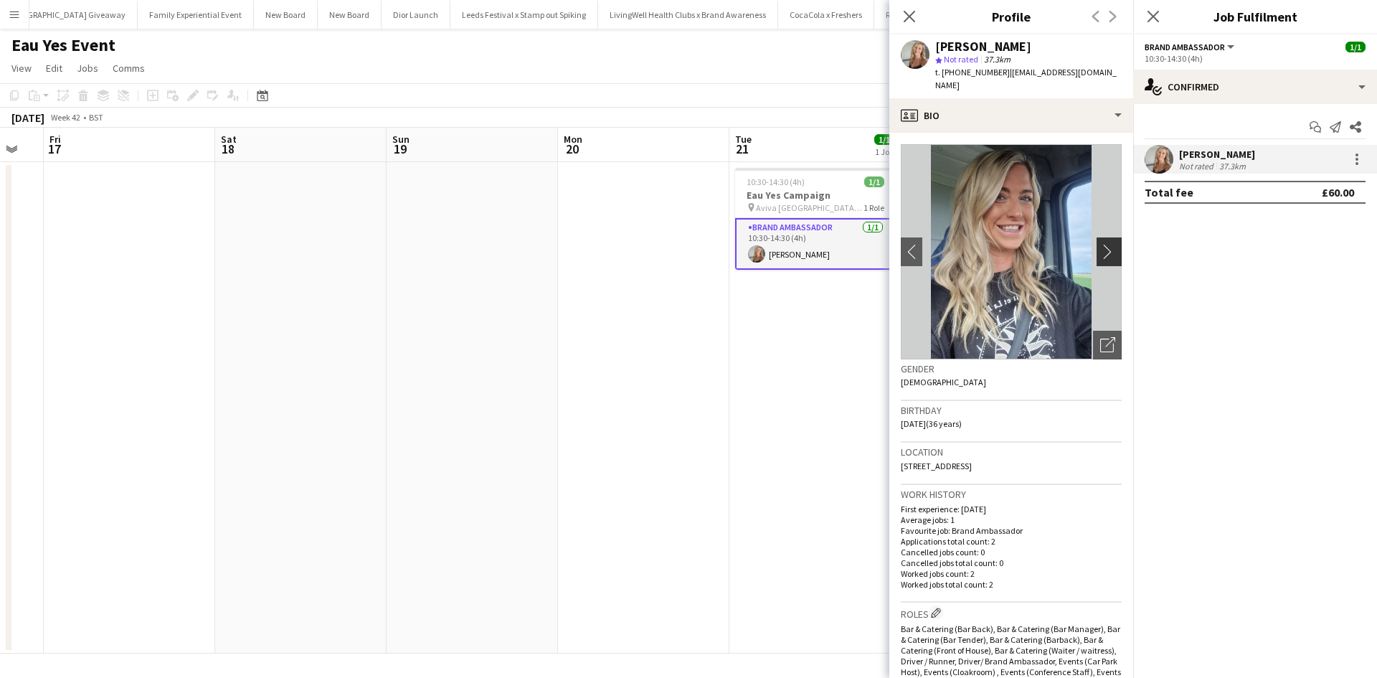
click at [1100, 244] on app-icon "chevron-right" at bounding box center [1111, 251] width 22 height 15
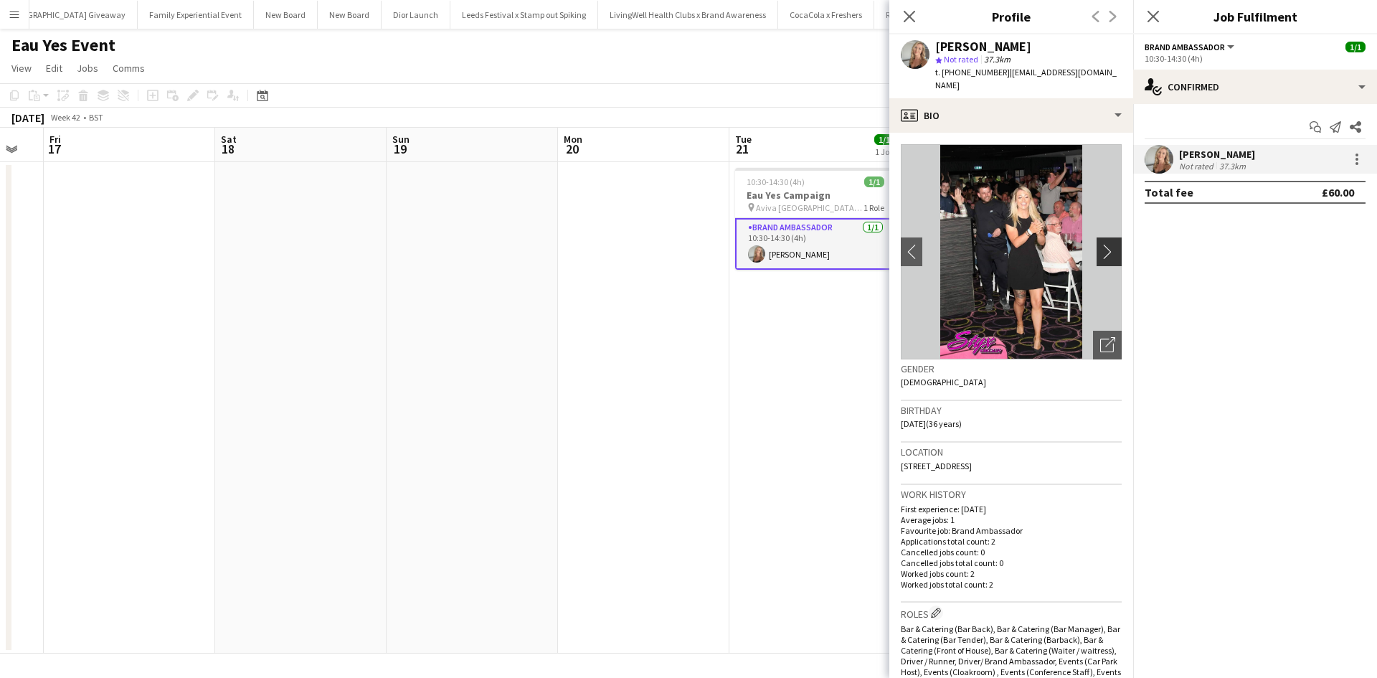
click at [1100, 244] on app-icon "chevron-right" at bounding box center [1111, 251] width 22 height 15
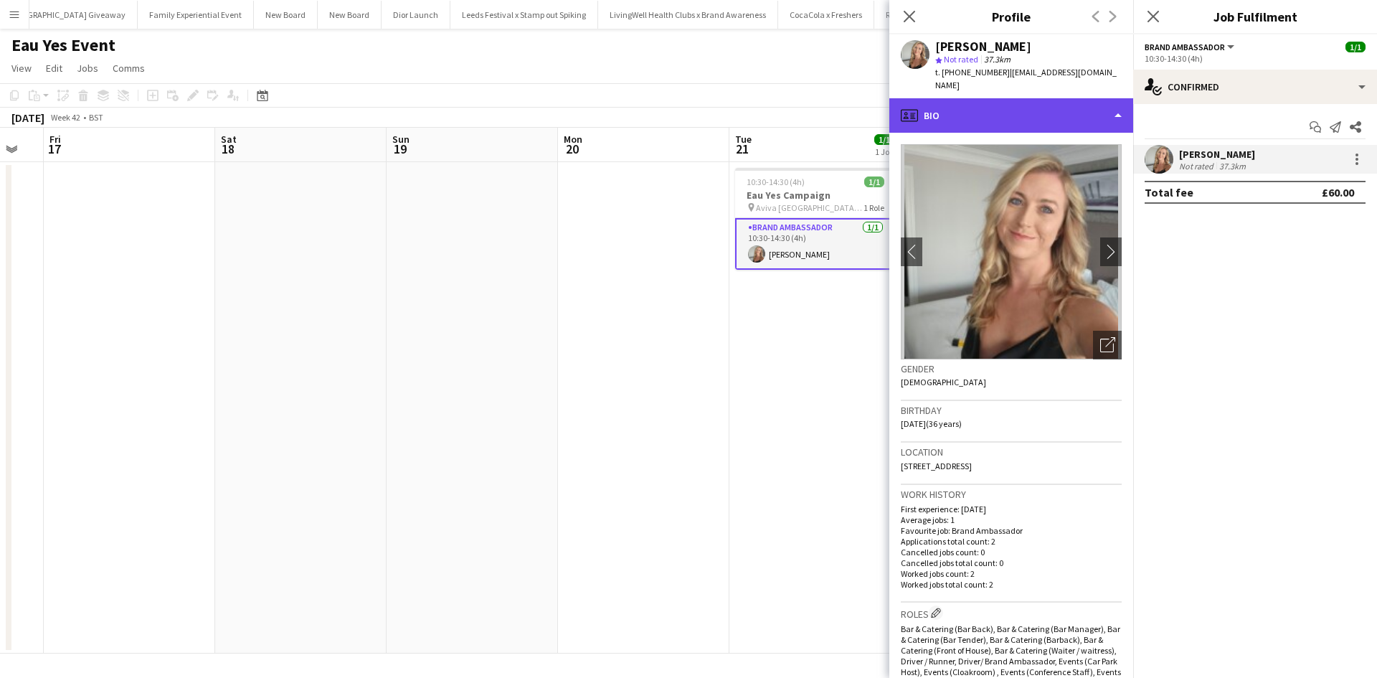
click at [987, 109] on div "profile Bio" at bounding box center [1011, 115] width 244 height 34
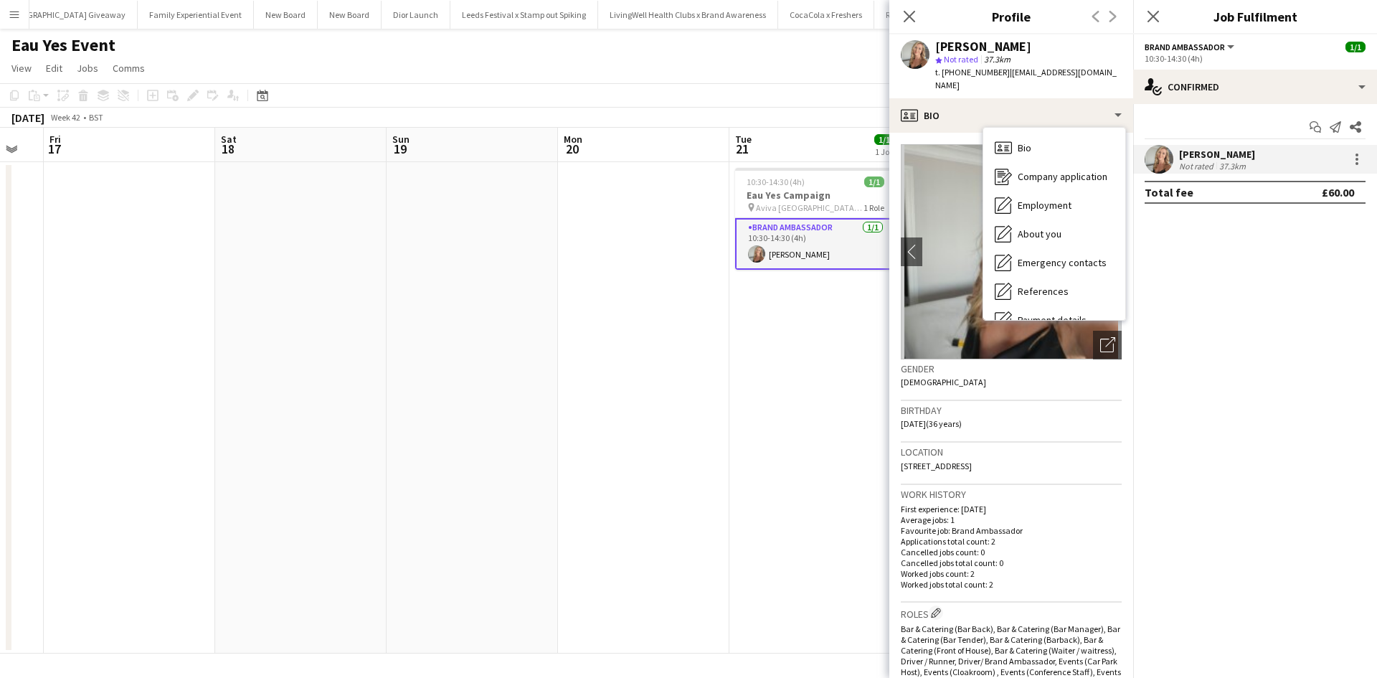
click at [843, 357] on app-date-cell "10:30-14:30 (4h) 1/1 Eau Yes Campaign pin Aviva Perth - Perth PH2 0ND 1 Role Br…" at bounding box center [814, 407] width 171 height 491
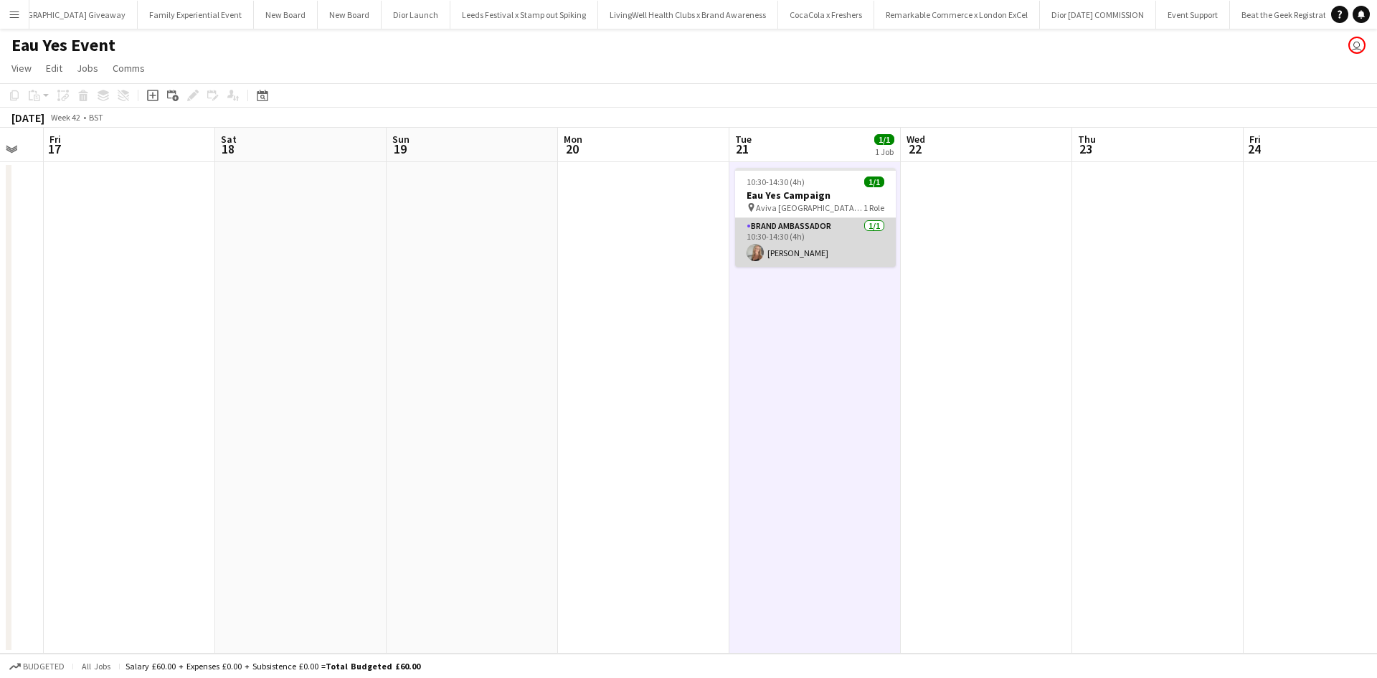
click at [796, 255] on app-card-role "Brand Ambassador 1/1 10:30-14:30 (4h) Daniella Barnes" at bounding box center [815, 242] width 161 height 49
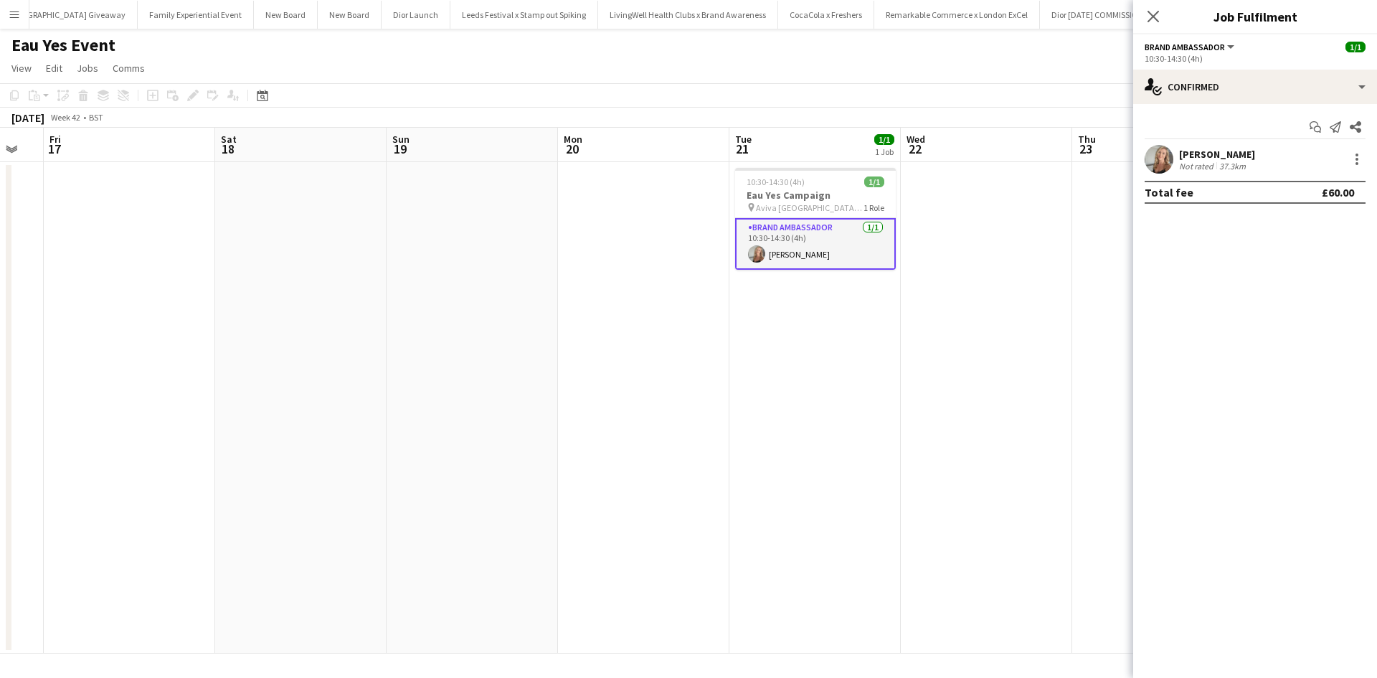
click at [1219, 161] on div "37.3km" at bounding box center [1233, 166] width 32 height 11
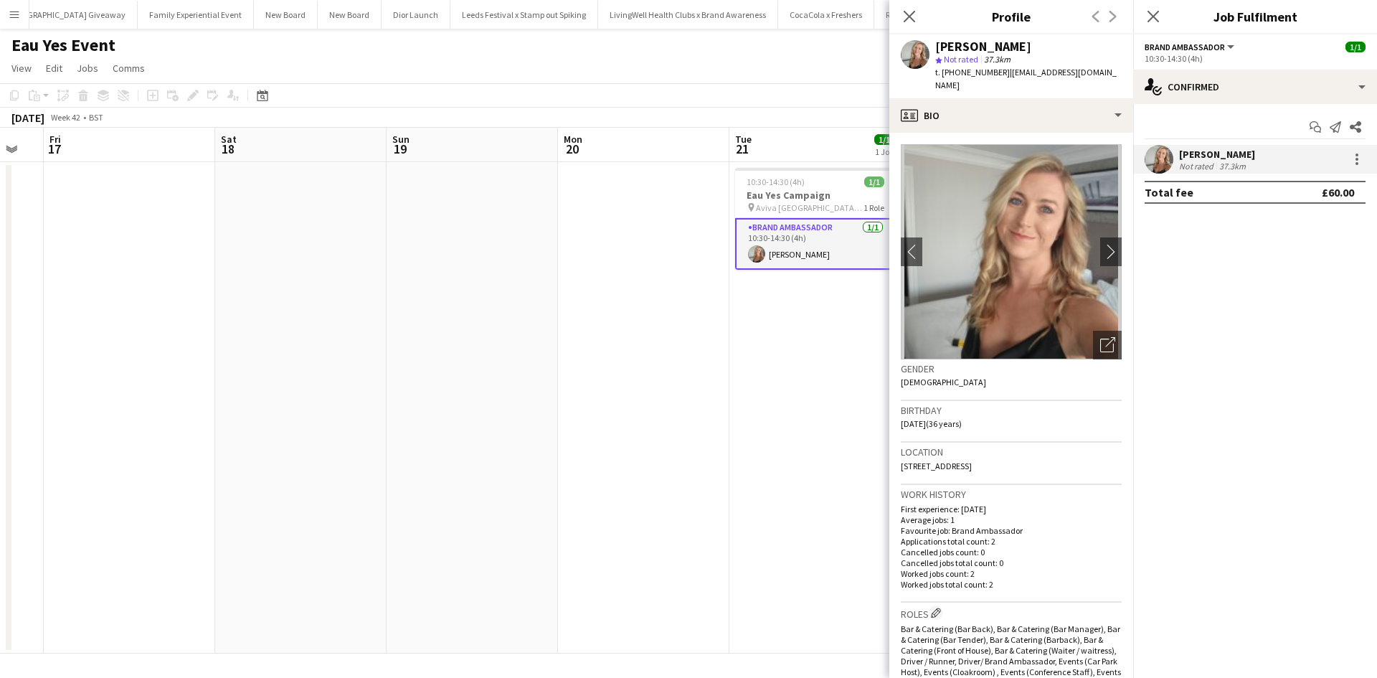
drag, startPoint x: 1001, startPoint y: 452, endPoint x: 1040, endPoint y: 448, distance: 39.0
click at [1040, 448] on div "Location 23 Beach Crescent, Dundee, DD5 2BG" at bounding box center [1011, 464] width 221 height 42
copy span "DD5 2BG"
click at [915, 12] on icon "Close pop-in" at bounding box center [909, 16] width 14 height 14
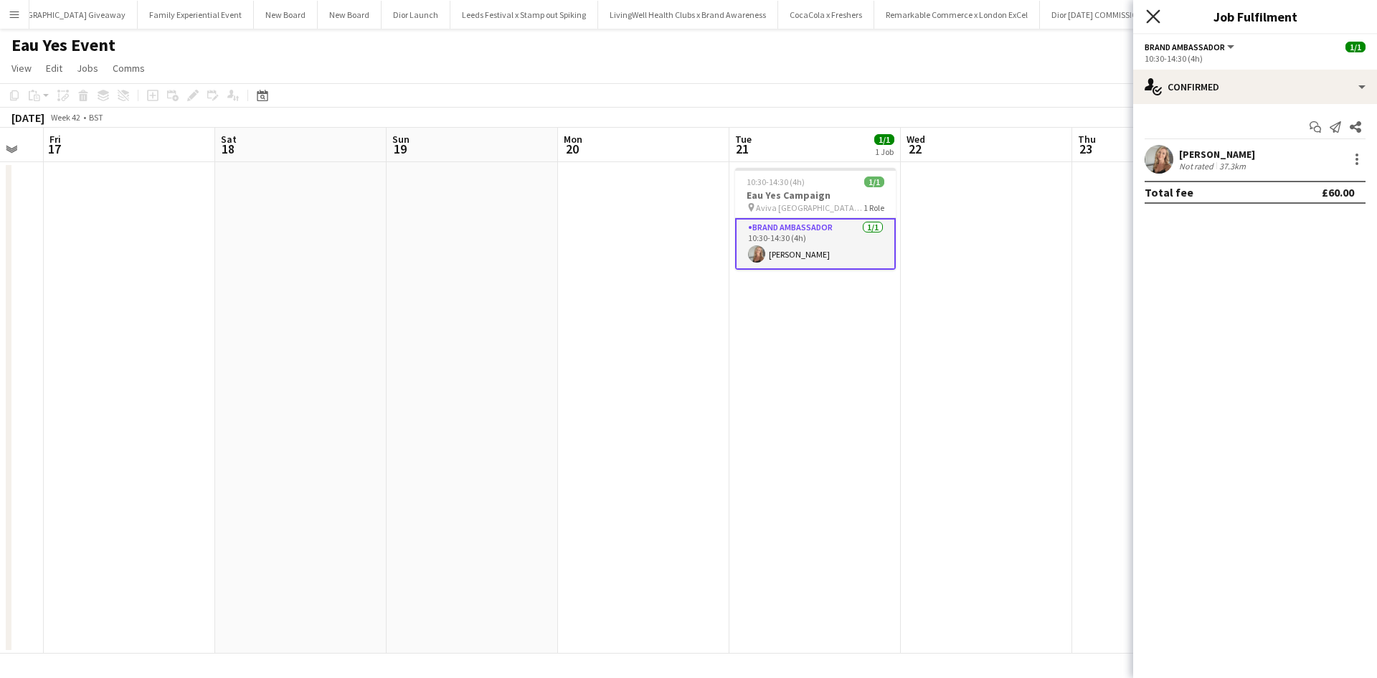
click at [1156, 15] on icon at bounding box center [1153, 16] width 14 height 14
